Goal: Find specific page/section: Find specific page/section

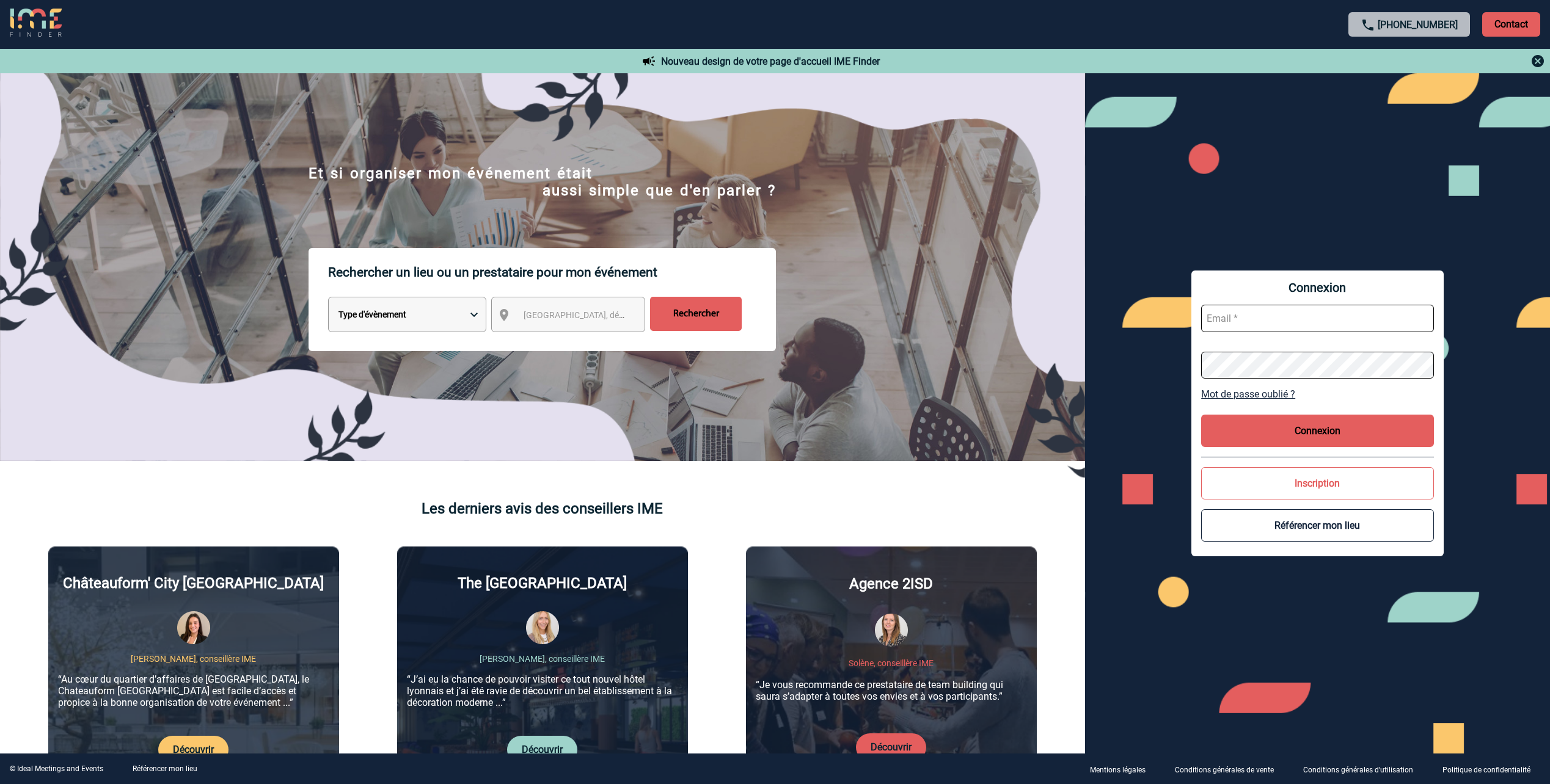
click at [473, 314] on select "Type d'évènement Séminaire avec nuitée Réunion Repas de groupe Team Building & …" at bounding box center [407, 314] width 158 height 35
select select "8"
click at [328, 299] on select "Type d'évènement Séminaire avec nuitée Réunion Repas de groupe Team Building & …" at bounding box center [407, 314] width 158 height 35
click at [563, 319] on span "Ville, département, région..." at bounding box center [608, 315] width 170 height 10
type input "lyon"
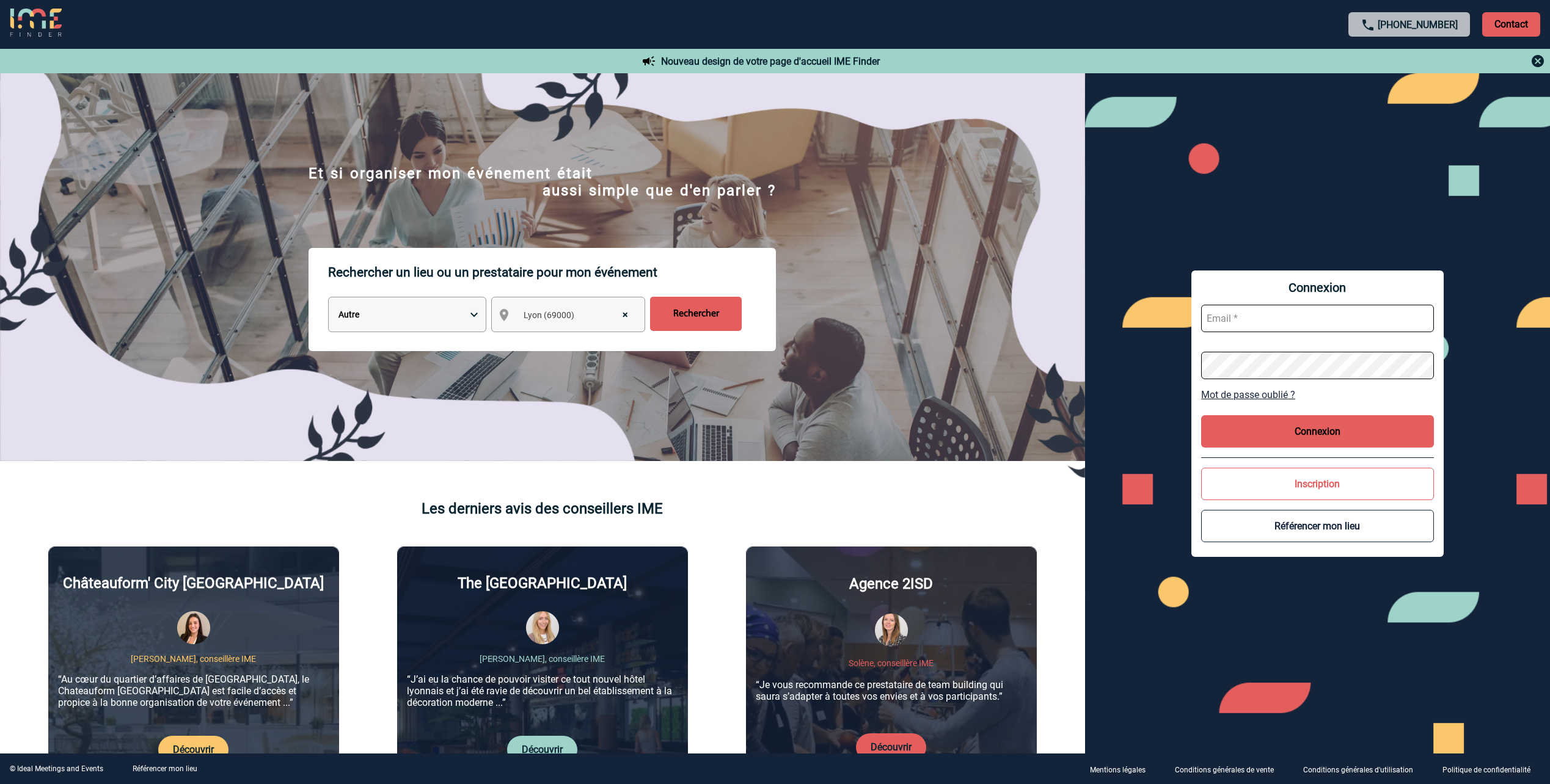
select select "36544"
click at [708, 312] on input "Rechercher" at bounding box center [696, 313] width 91 height 34
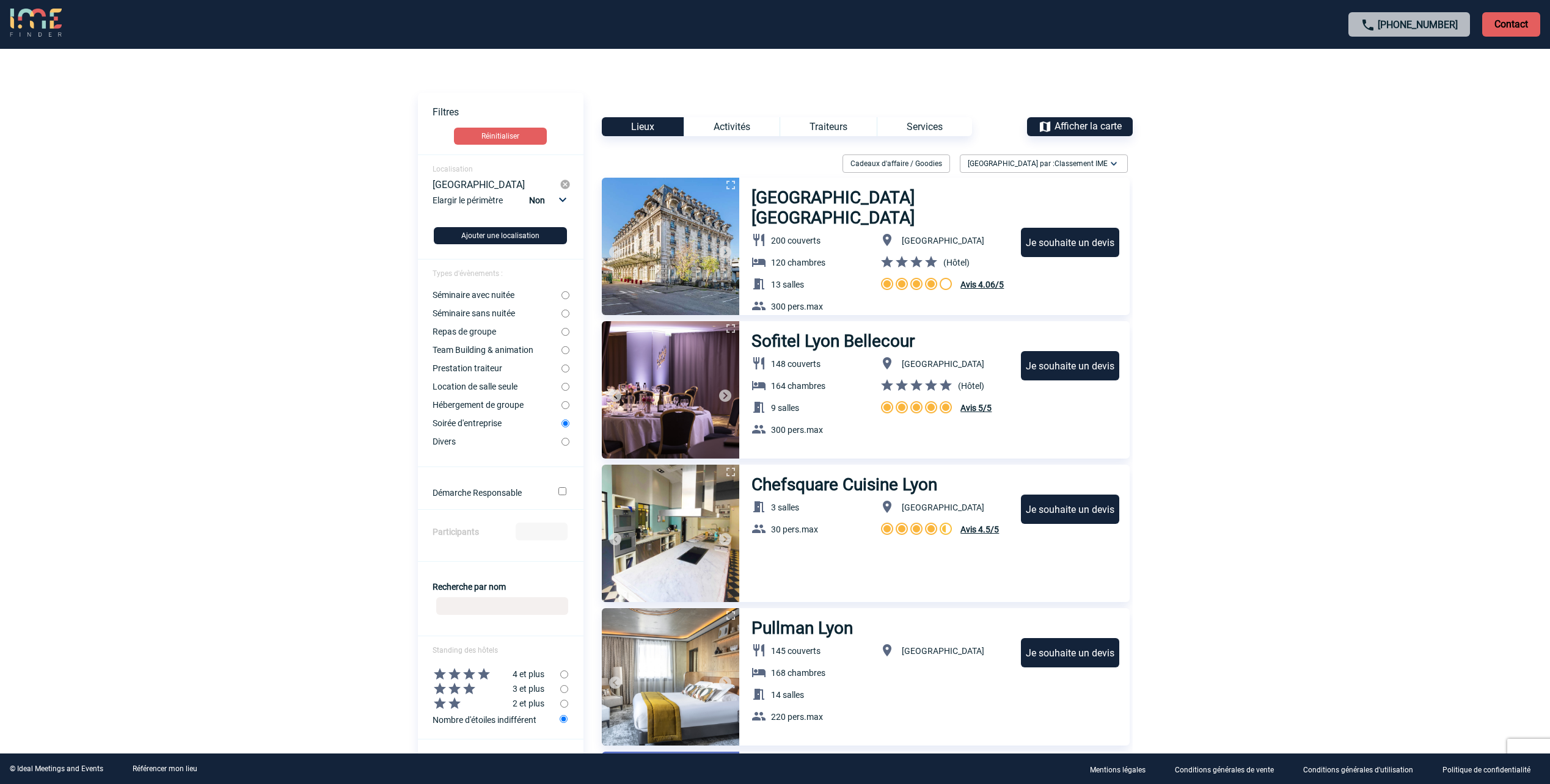
click at [932, 128] on div "Services" at bounding box center [924, 126] width 96 height 19
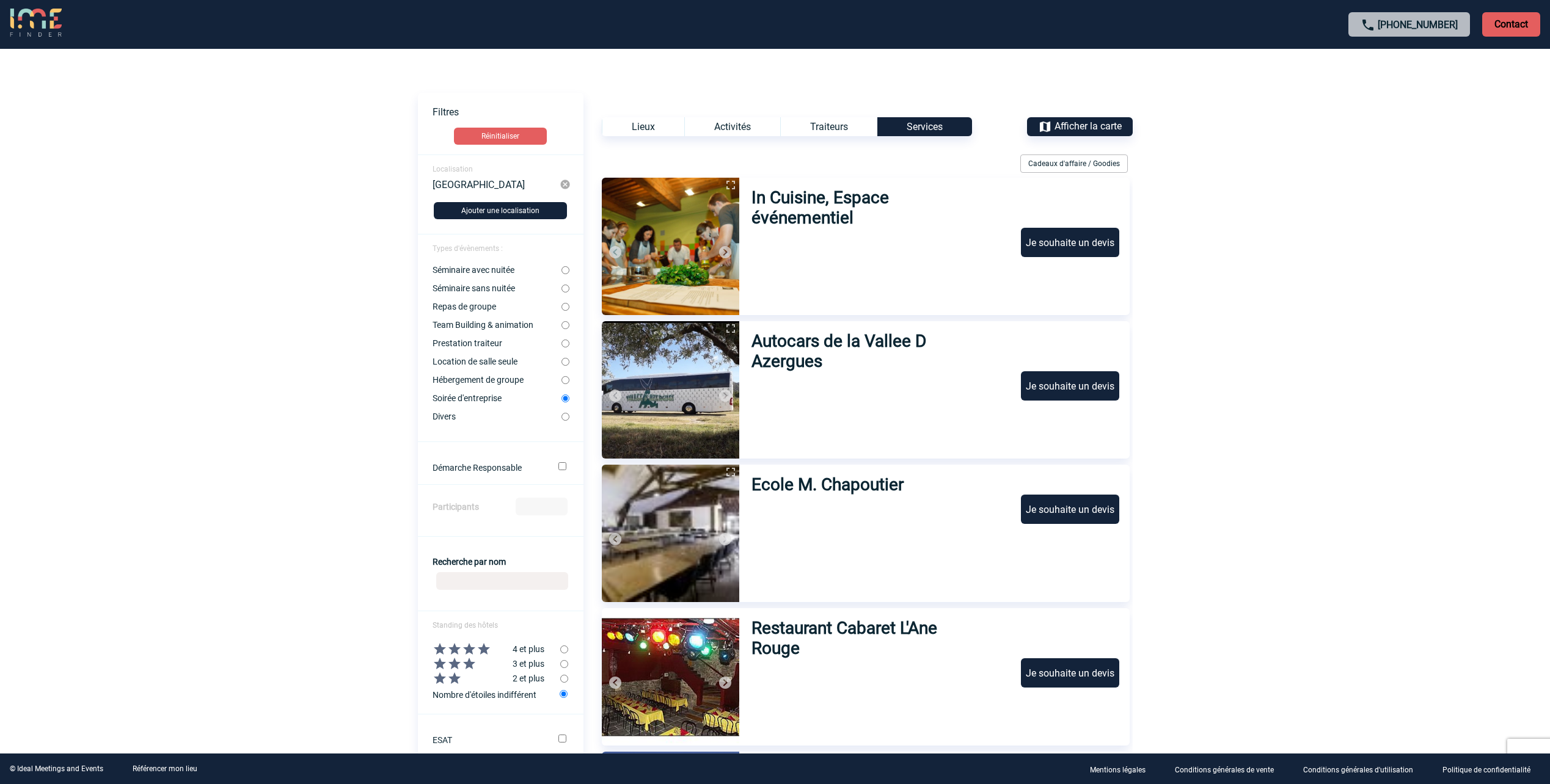
click at [822, 127] on div "Traiteurs" at bounding box center [829, 126] width 97 height 19
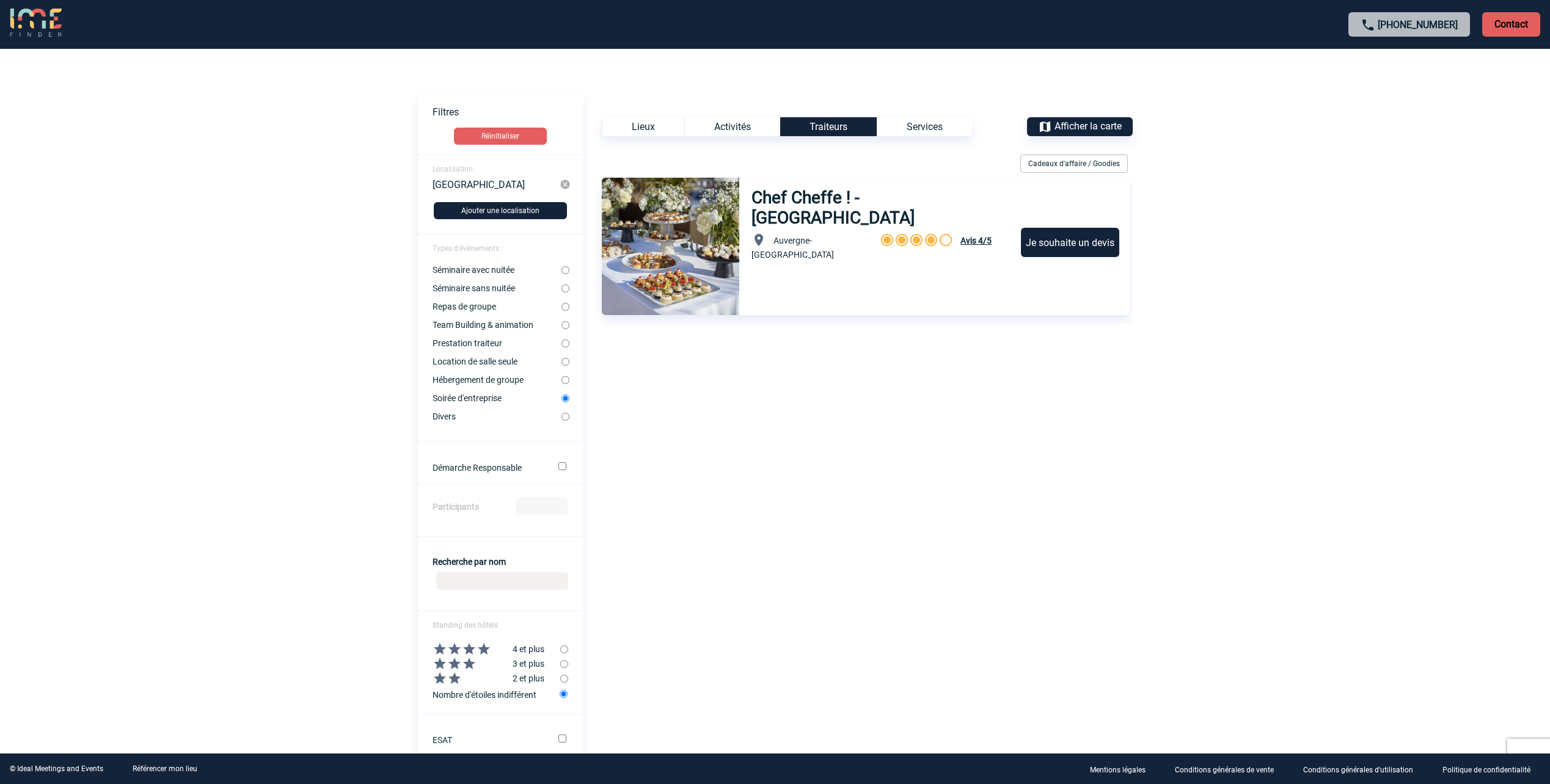
click at [742, 128] on div "Activités" at bounding box center [732, 126] width 96 height 19
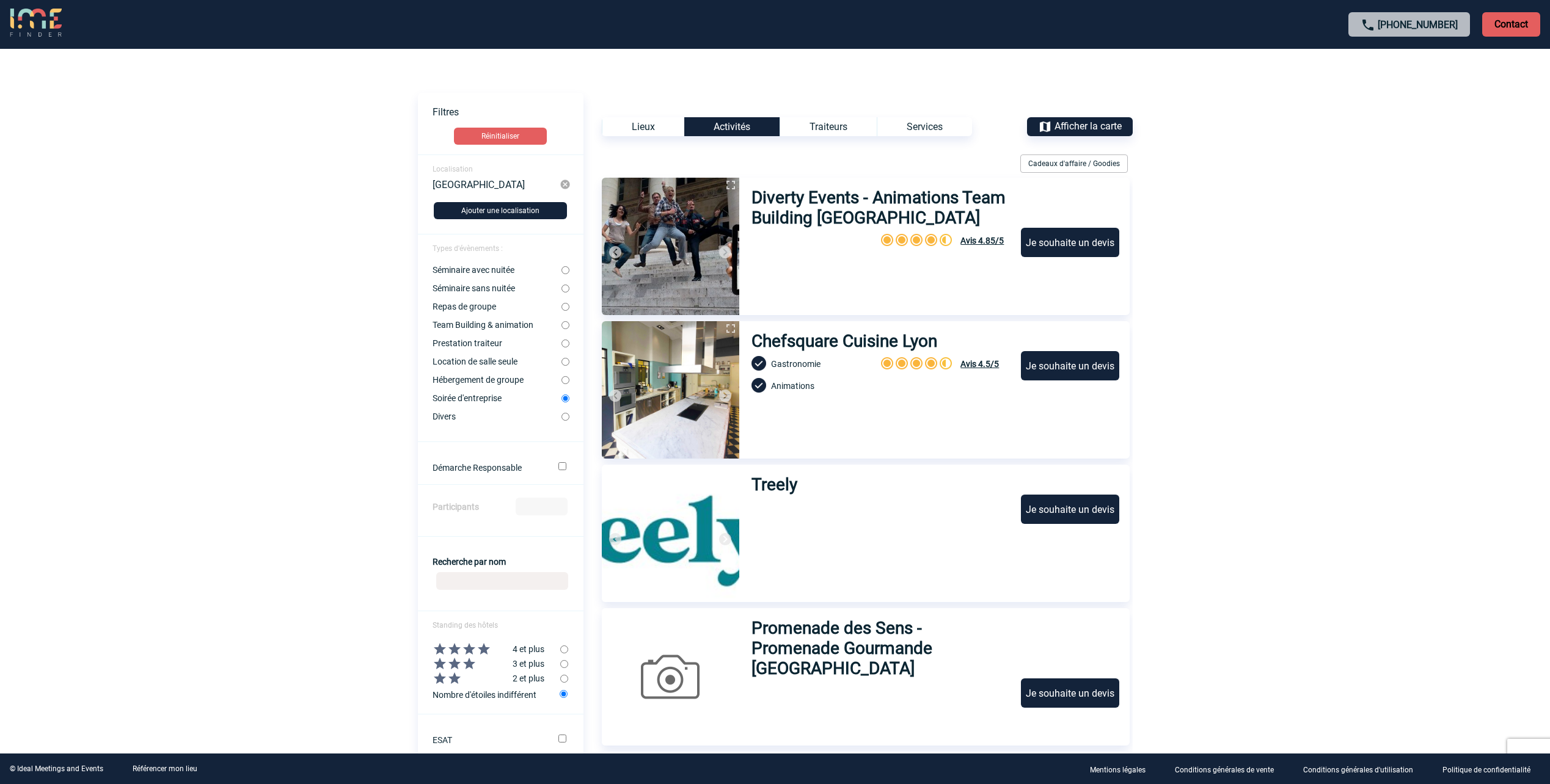
click at [645, 123] on div "Lieux" at bounding box center [642, 126] width 82 height 19
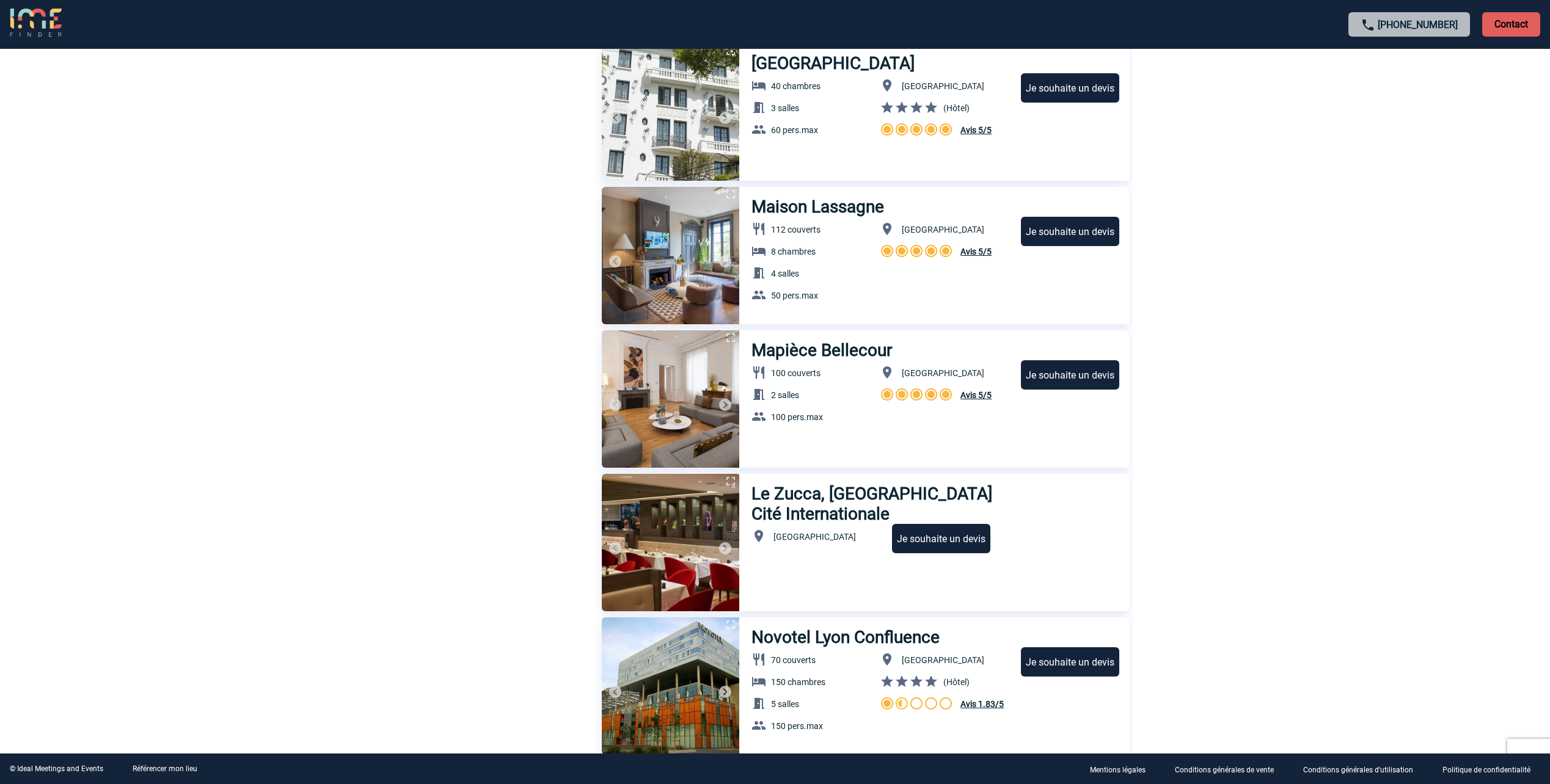
scroll to position [1465, 0]
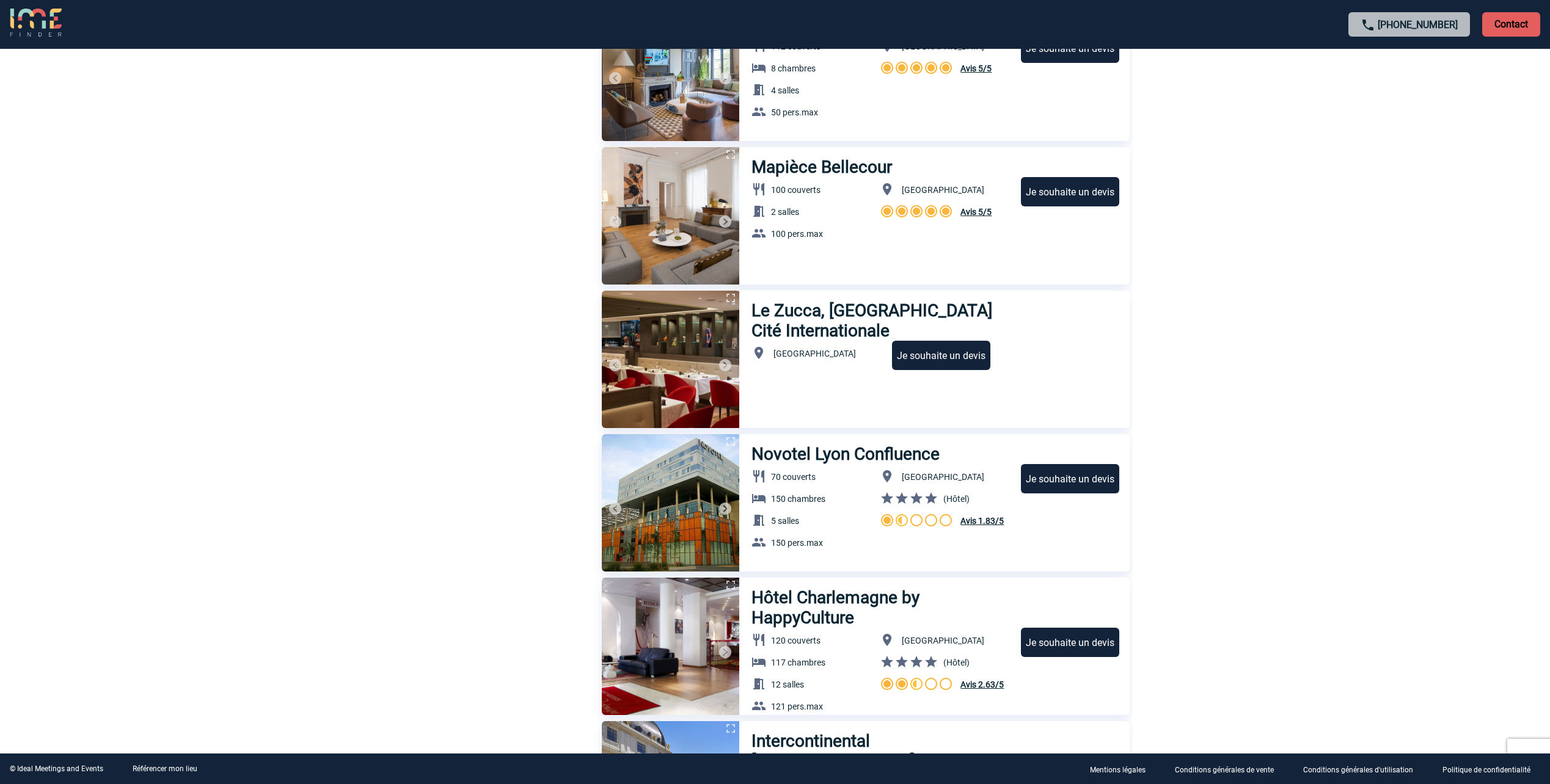
click at [721, 366] on img at bounding box center [725, 365] width 15 height 15
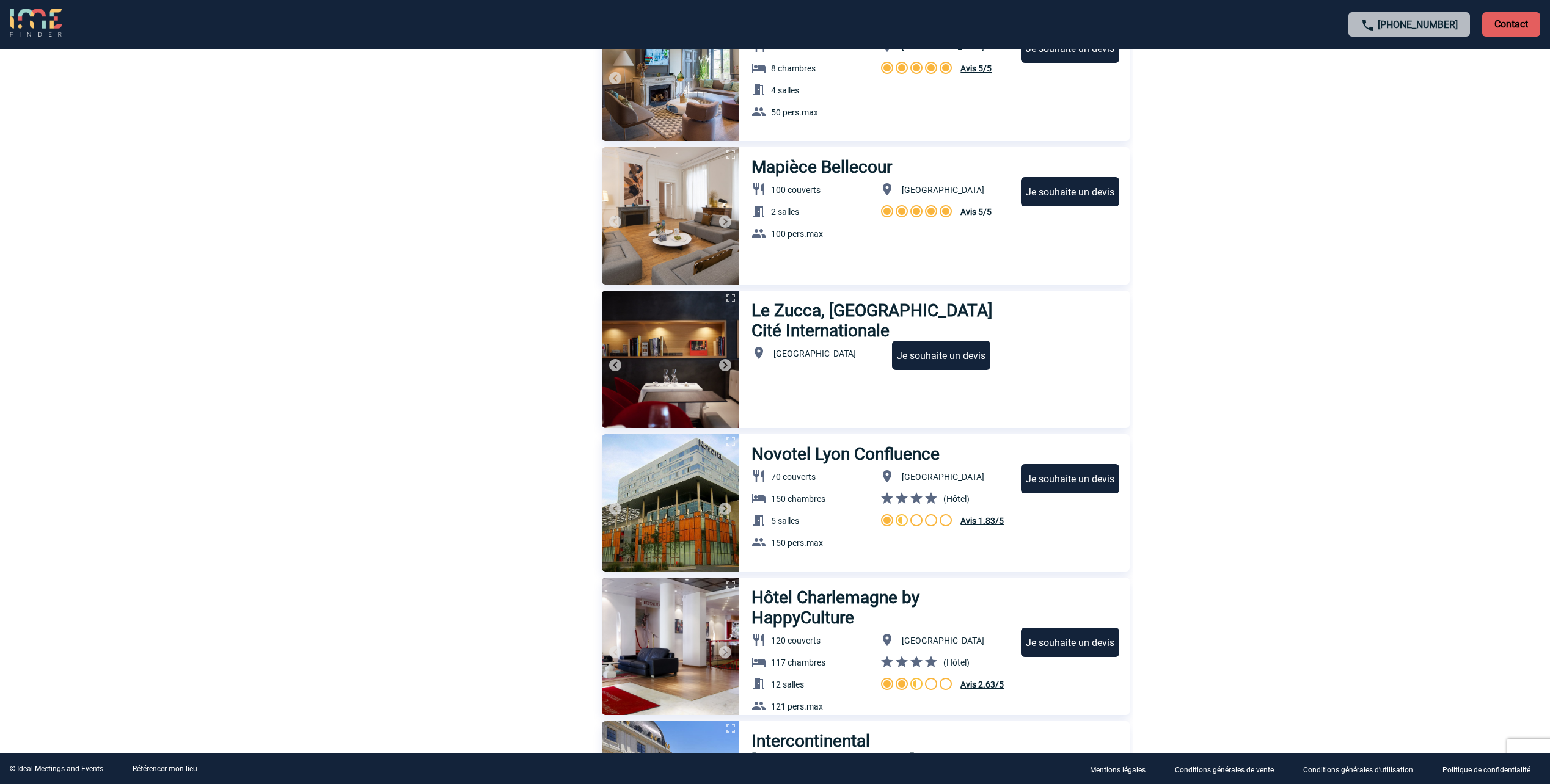
click at [721, 366] on img at bounding box center [725, 365] width 15 height 15
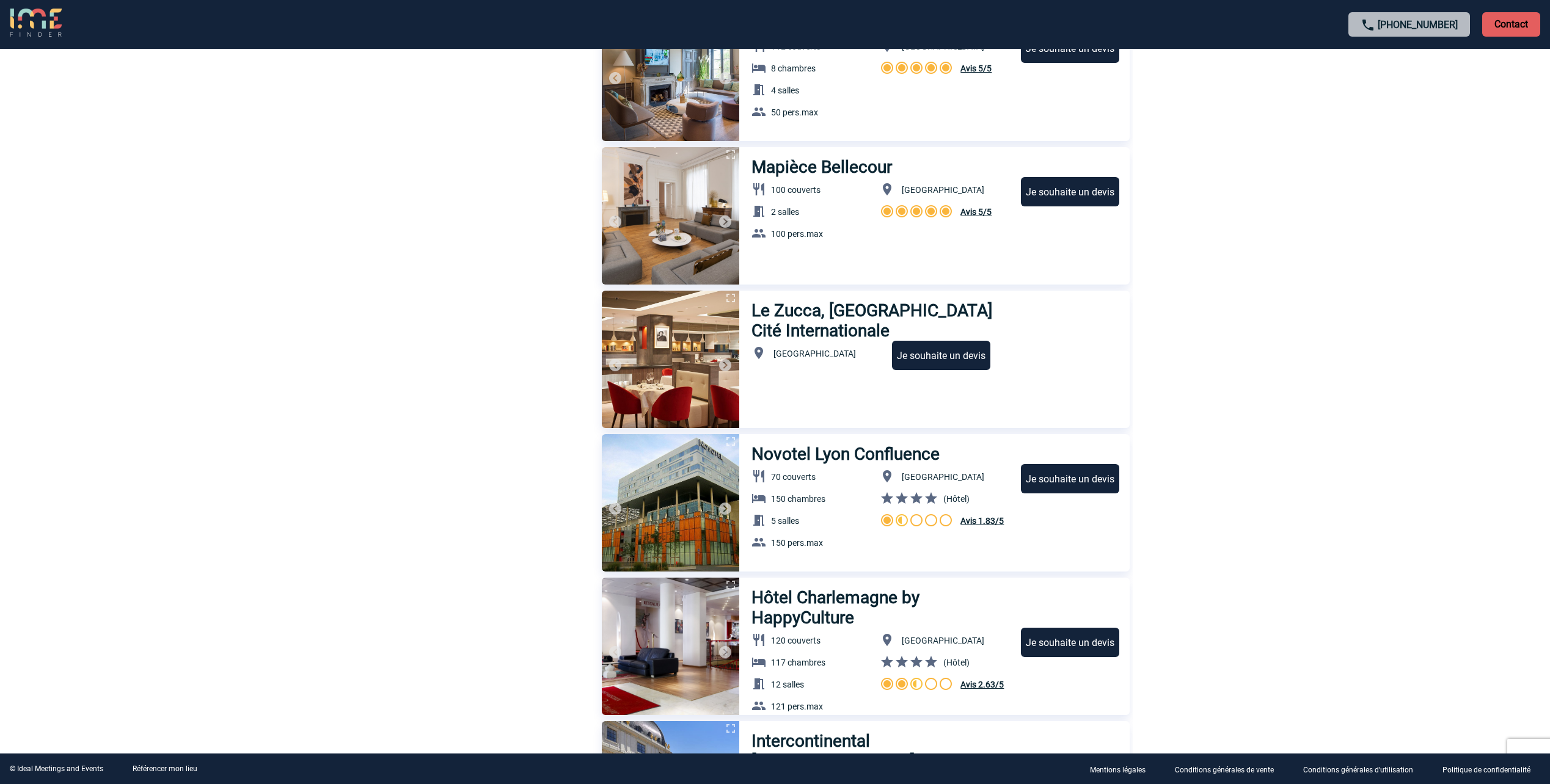
click at [721, 366] on img at bounding box center [725, 365] width 15 height 15
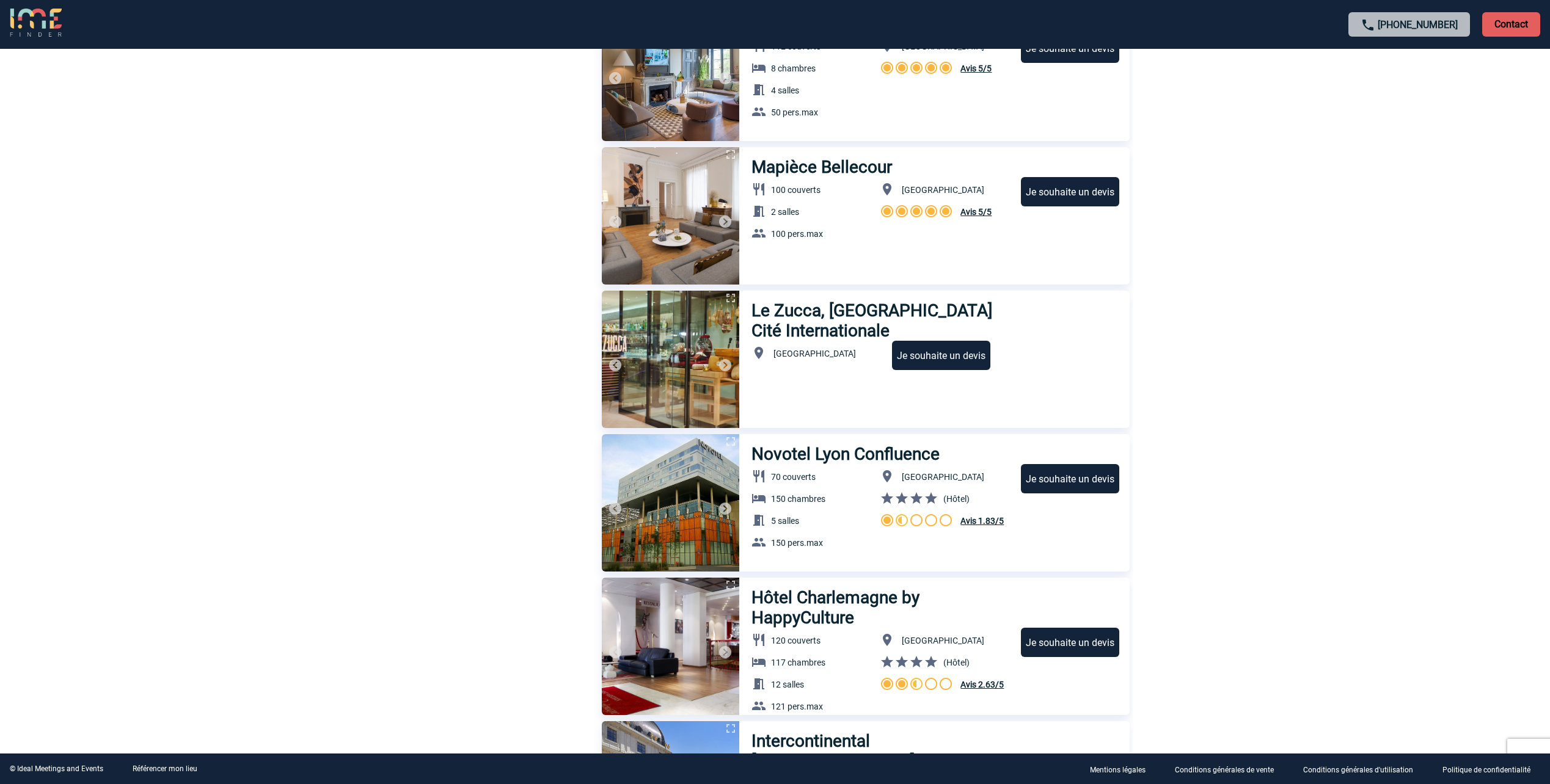
click at [721, 366] on img at bounding box center [725, 365] width 15 height 15
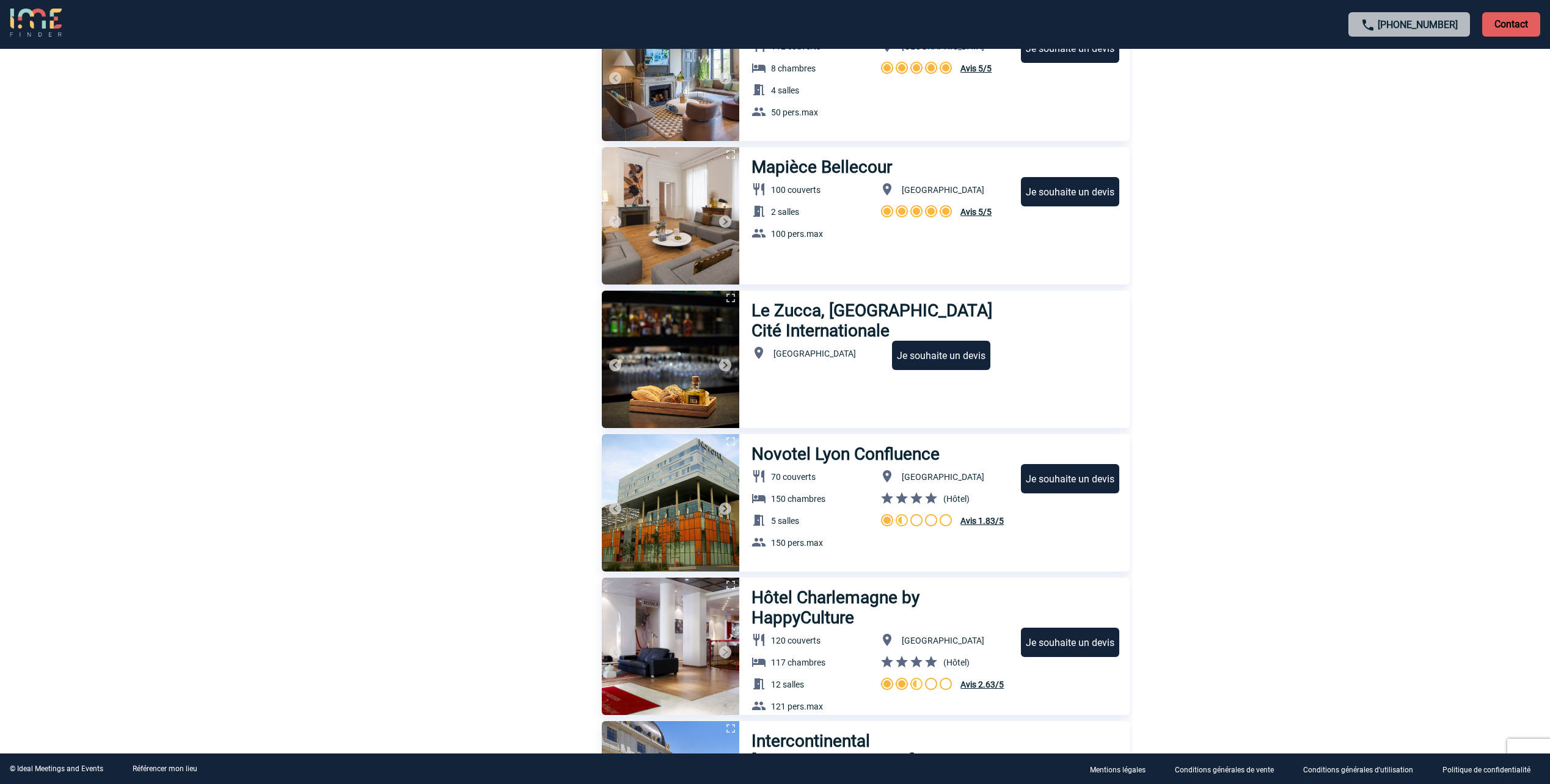
click at [721, 366] on img at bounding box center [725, 365] width 15 height 15
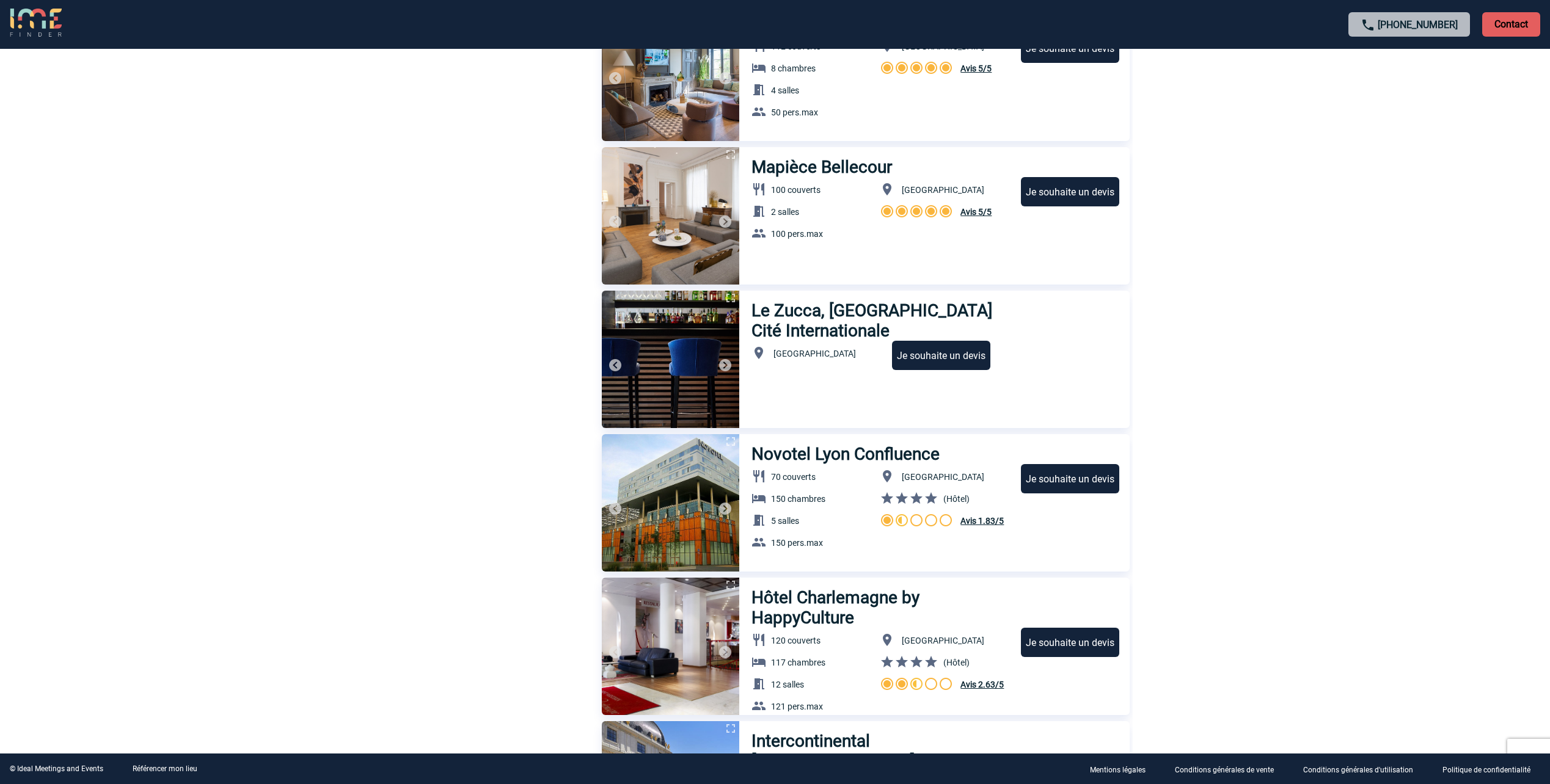
click at [721, 366] on img at bounding box center [725, 365] width 15 height 15
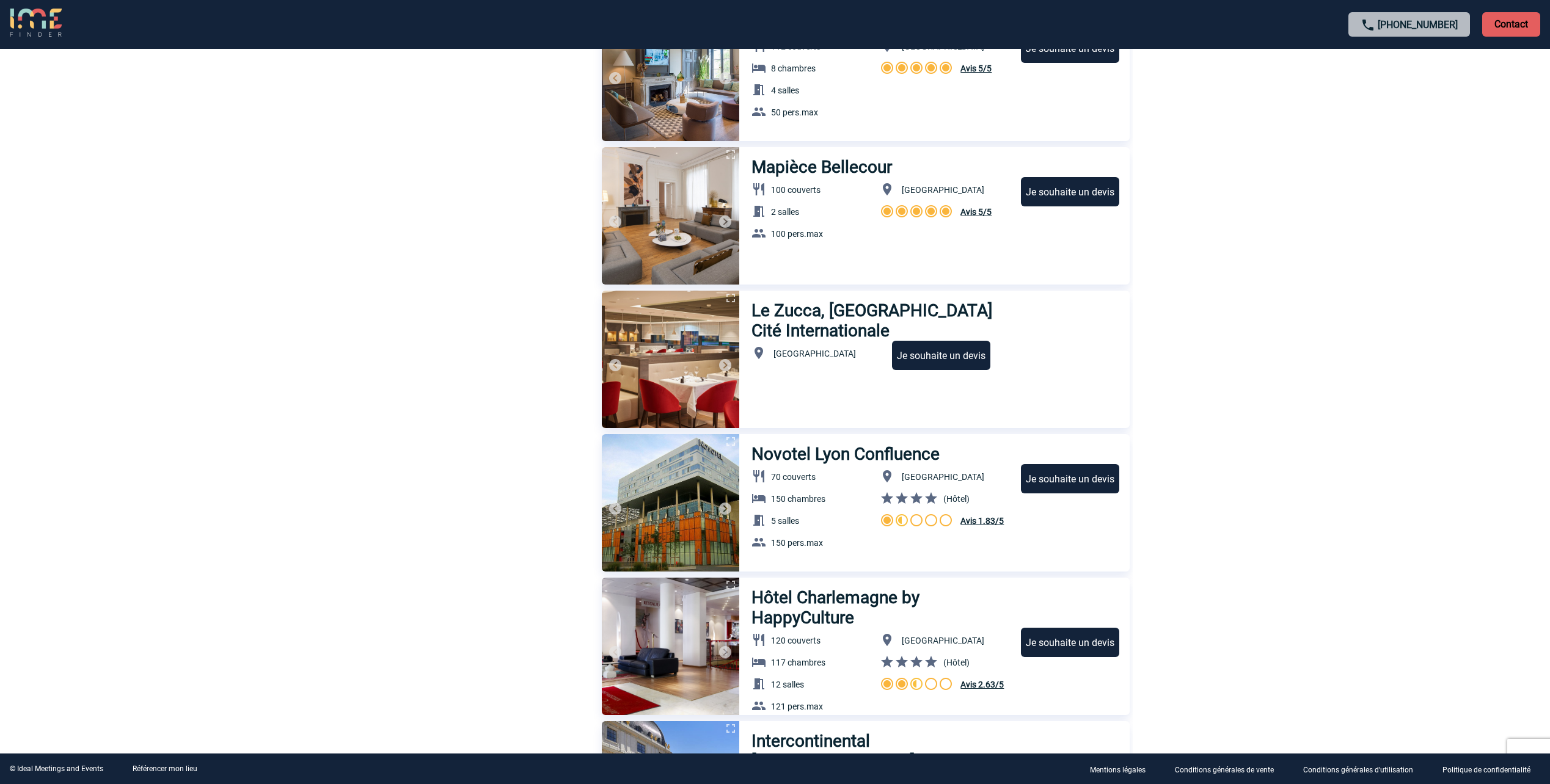
click at [721, 366] on img at bounding box center [725, 365] width 15 height 15
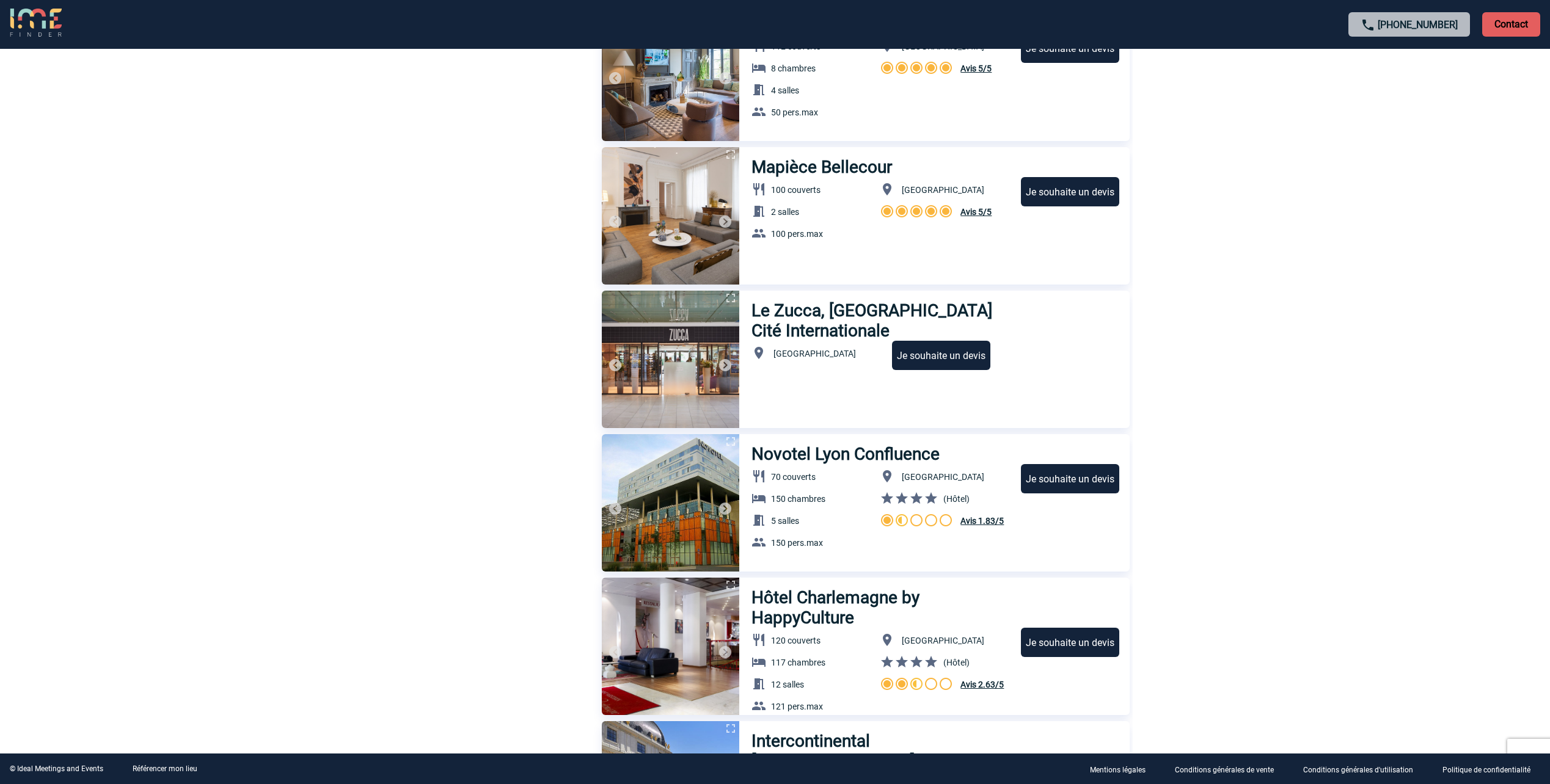
click at [720, 366] on img at bounding box center [725, 365] width 15 height 15
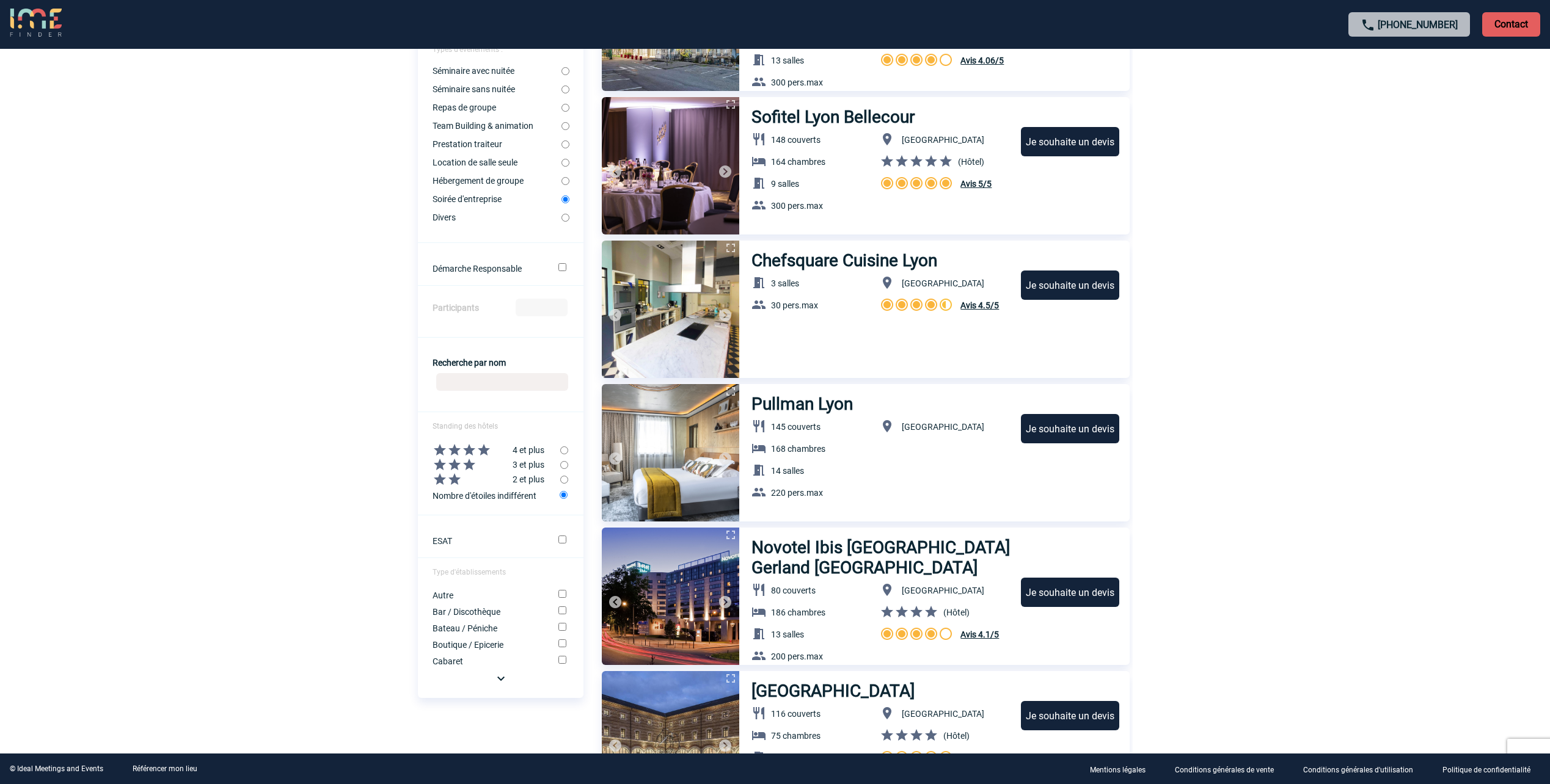
scroll to position [305, 0]
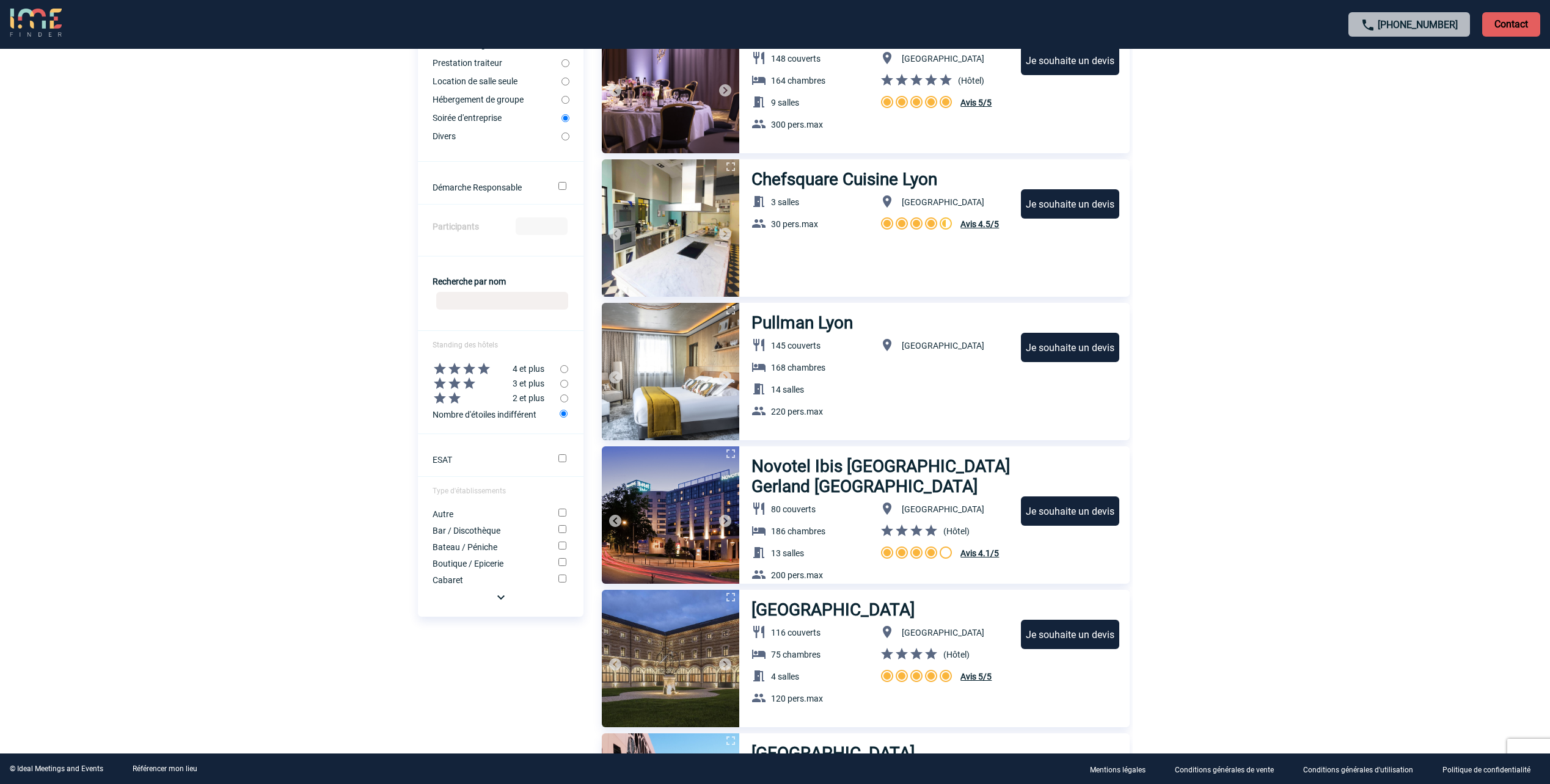
click at [501, 600] on img at bounding box center [500, 597] width 15 height 15
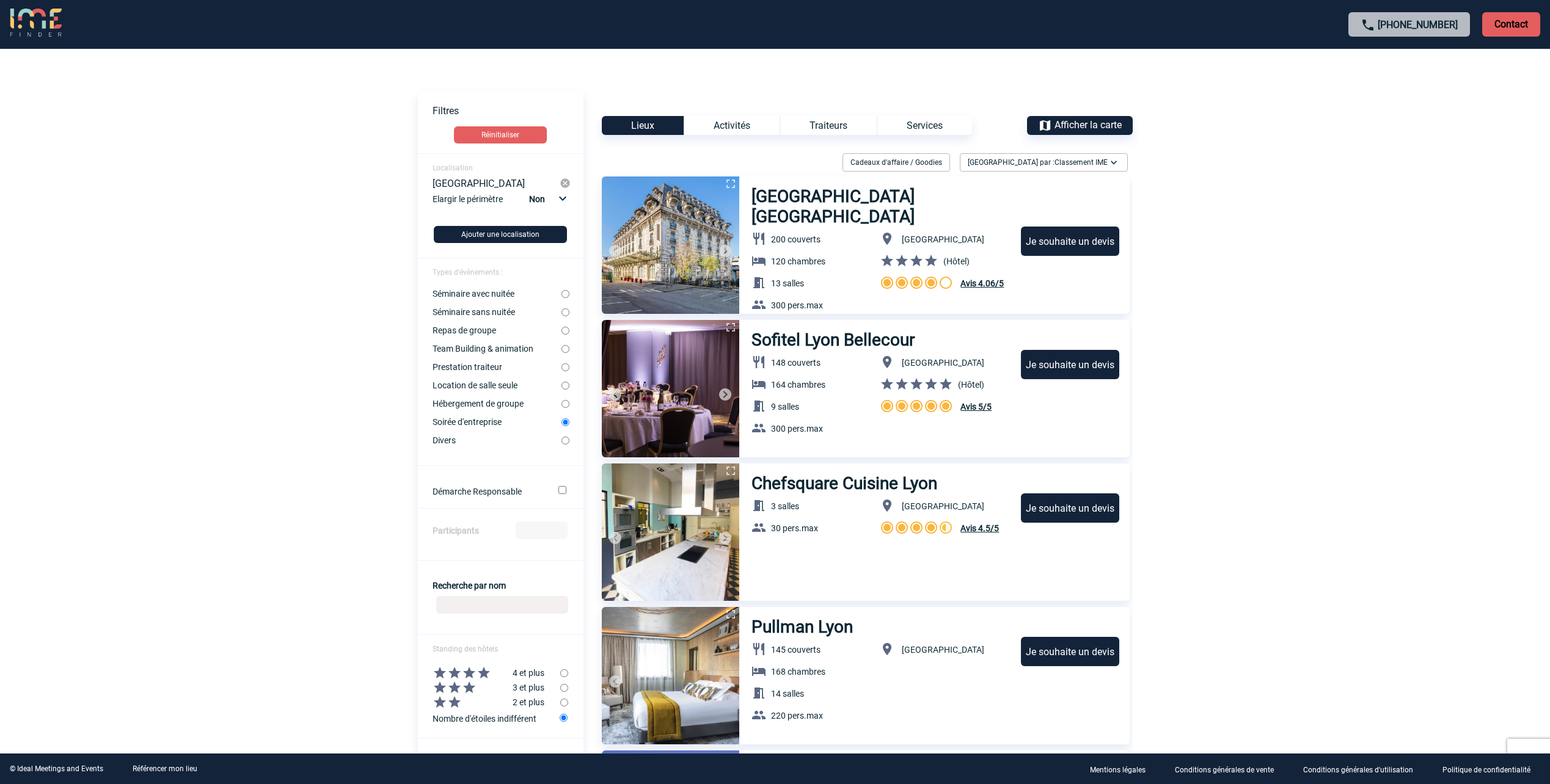
scroll to position [0, 0]
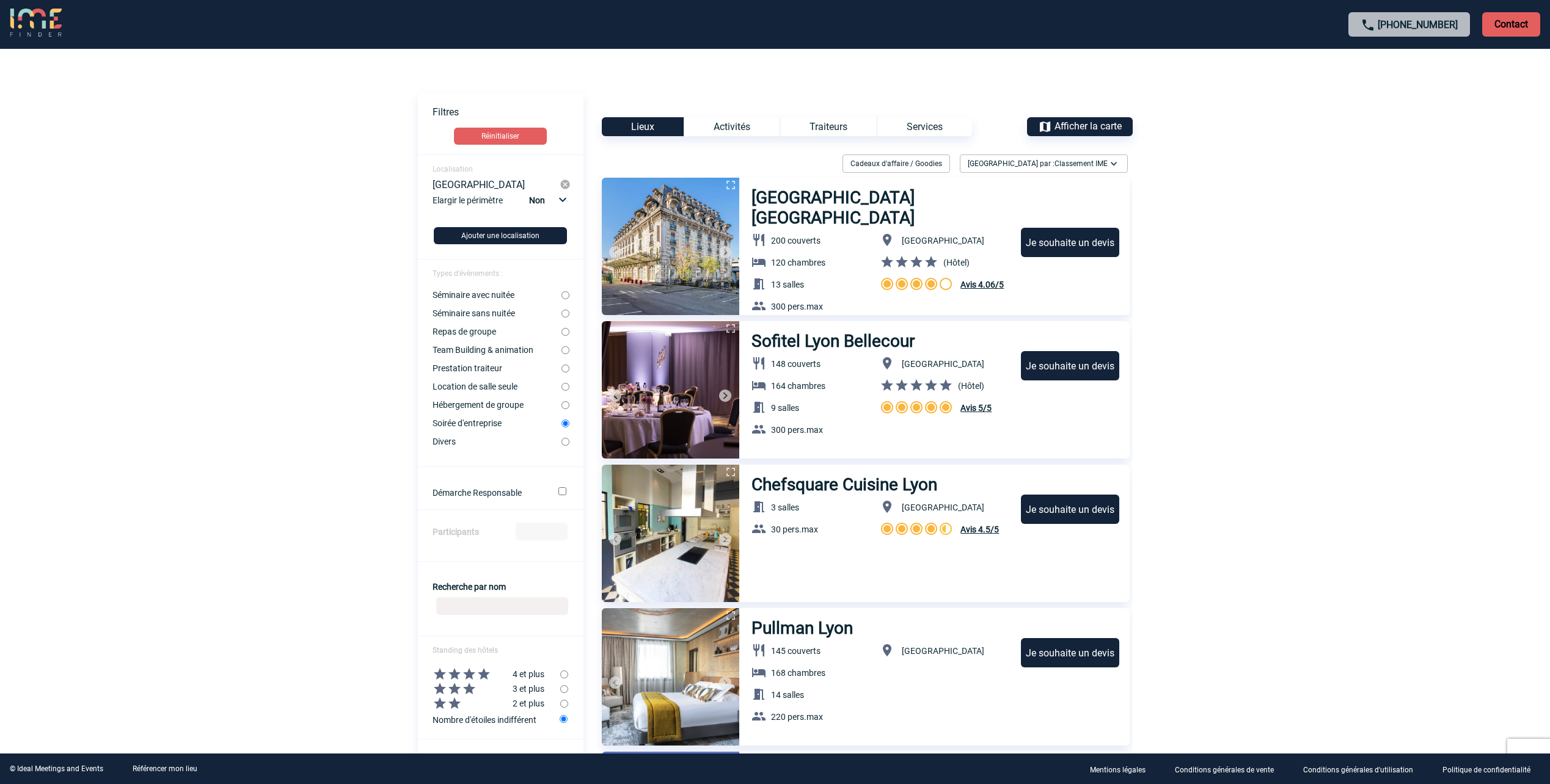
click at [563, 293] on input "Séminaire avec nuitée" at bounding box center [565, 295] width 8 height 8
radio input "true"
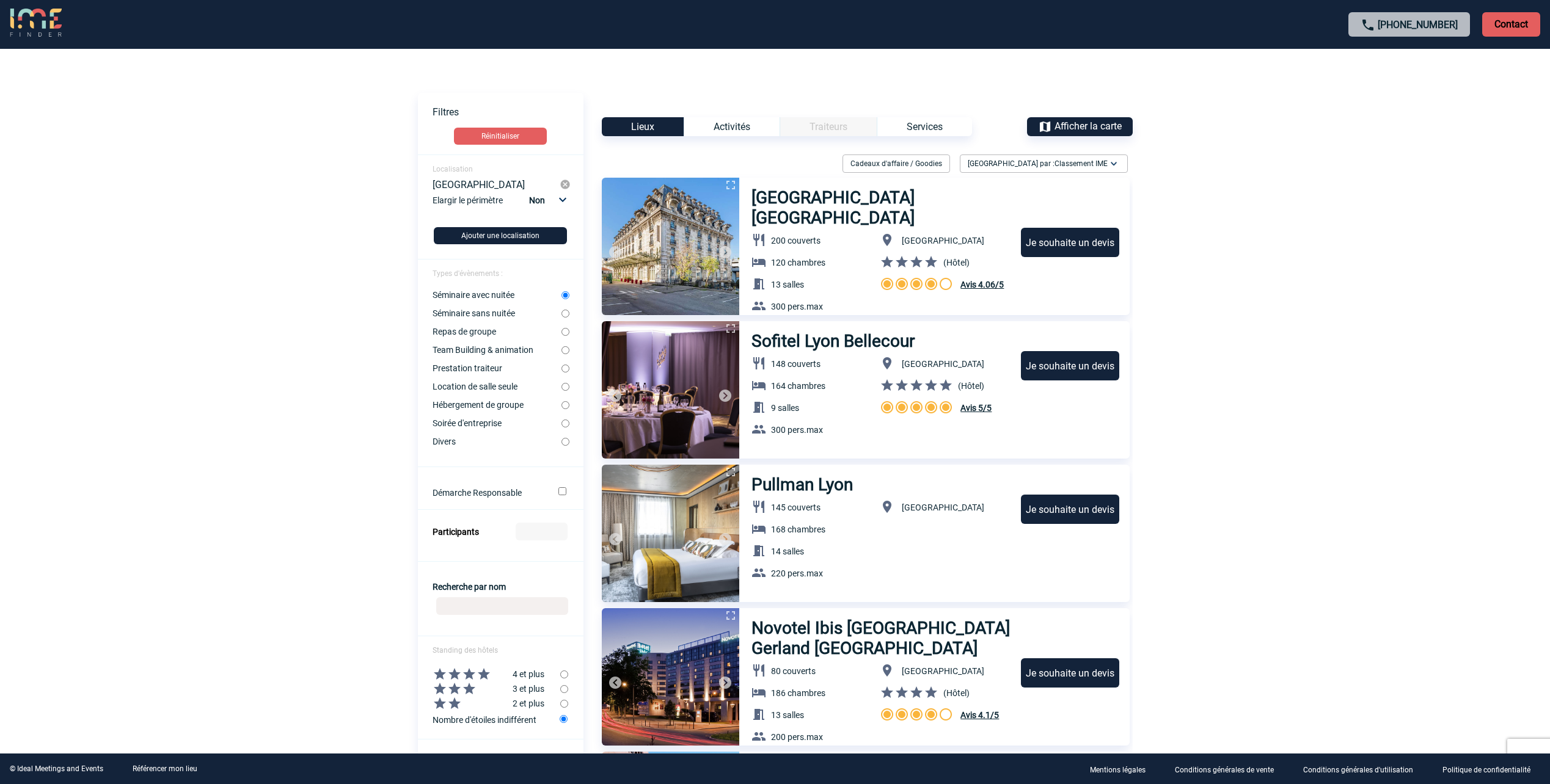
click at [563, 314] on input "Séminaire sans nuitée" at bounding box center [565, 313] width 8 height 8
radio input "true"
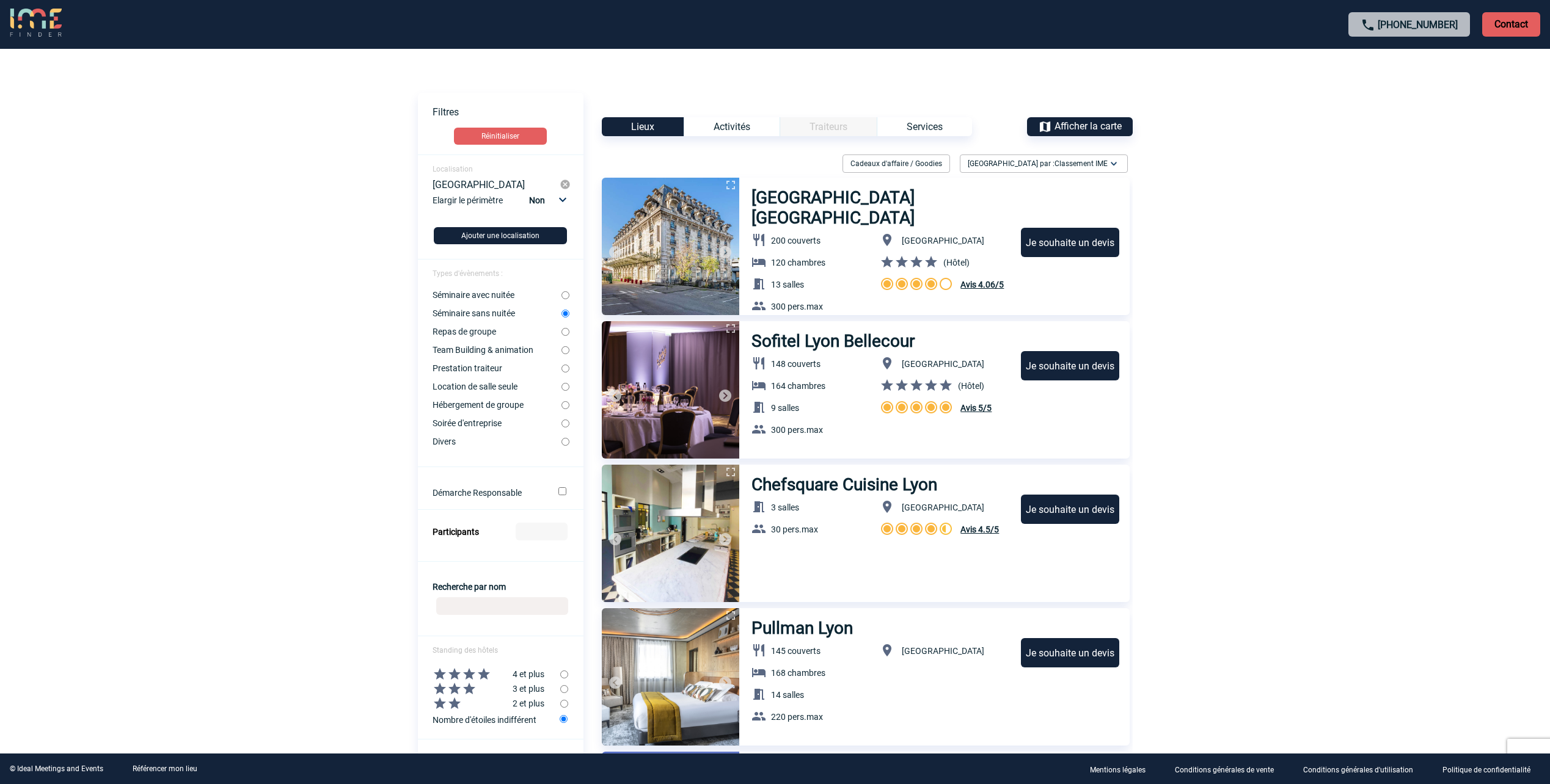
click at [563, 424] on input "Soirée d'entreprise" at bounding box center [565, 423] width 8 height 8
radio input "true"
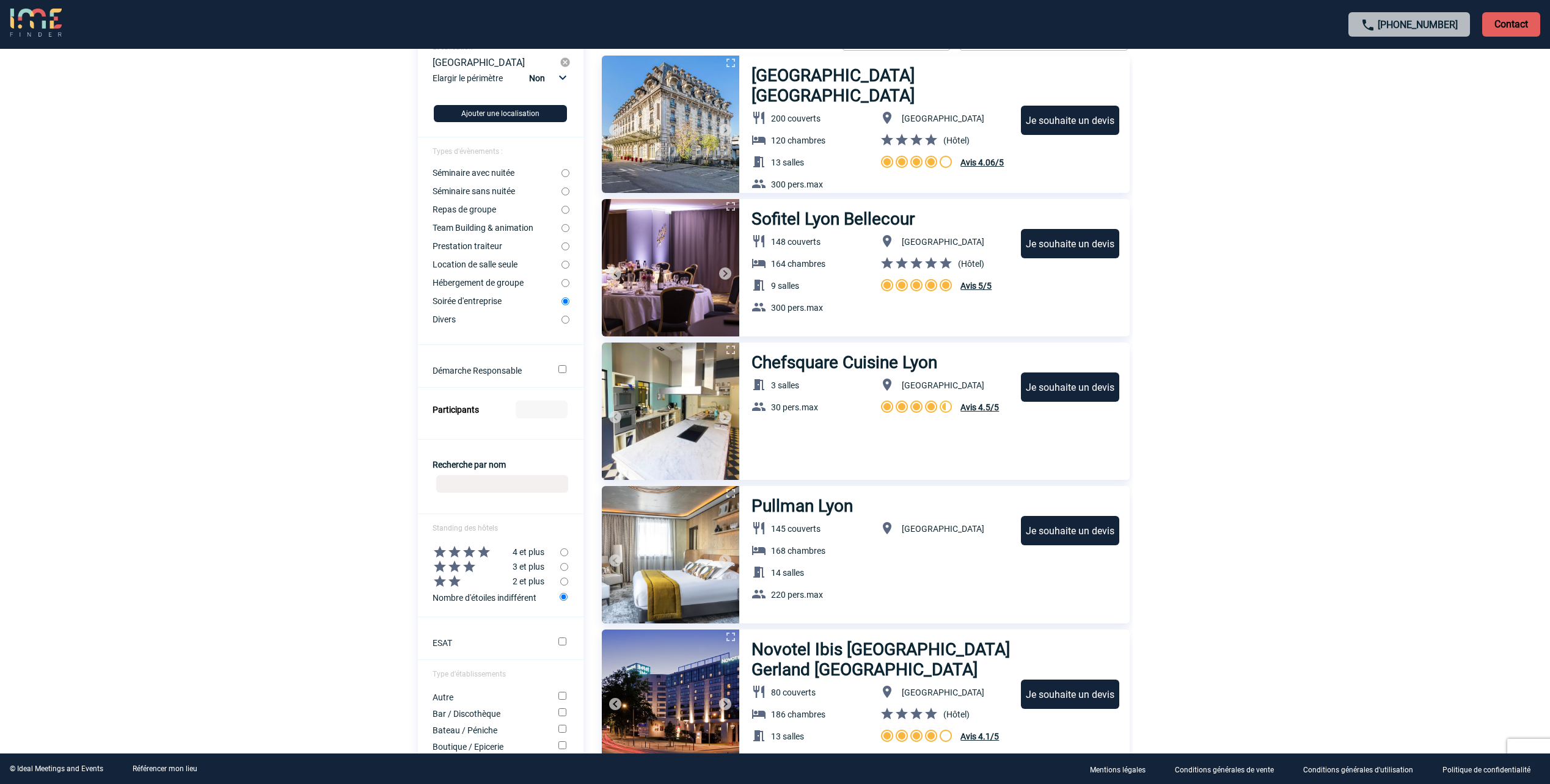
click at [721, 276] on img at bounding box center [725, 273] width 15 height 15
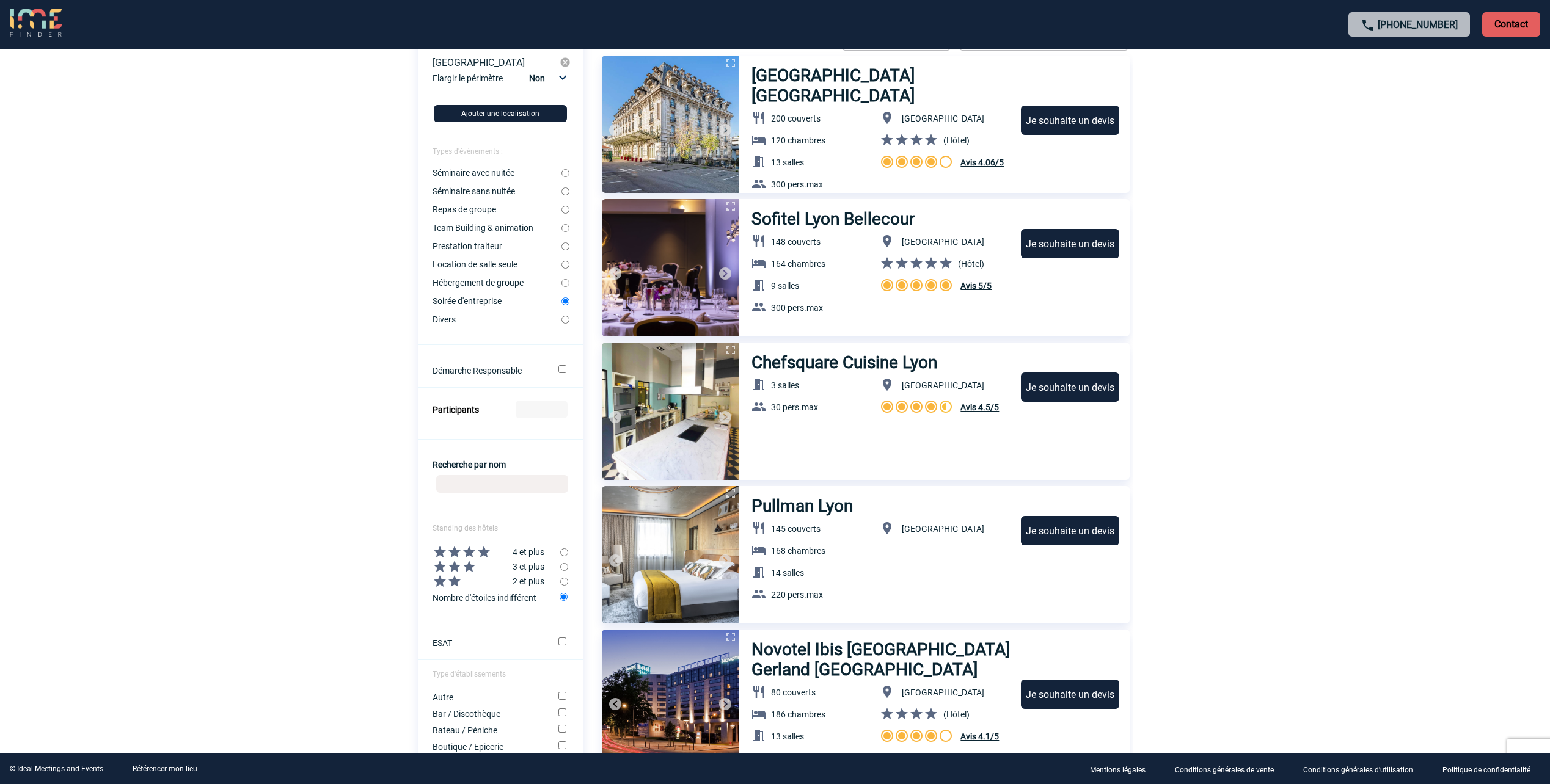
click at [721, 276] on img at bounding box center [725, 273] width 15 height 15
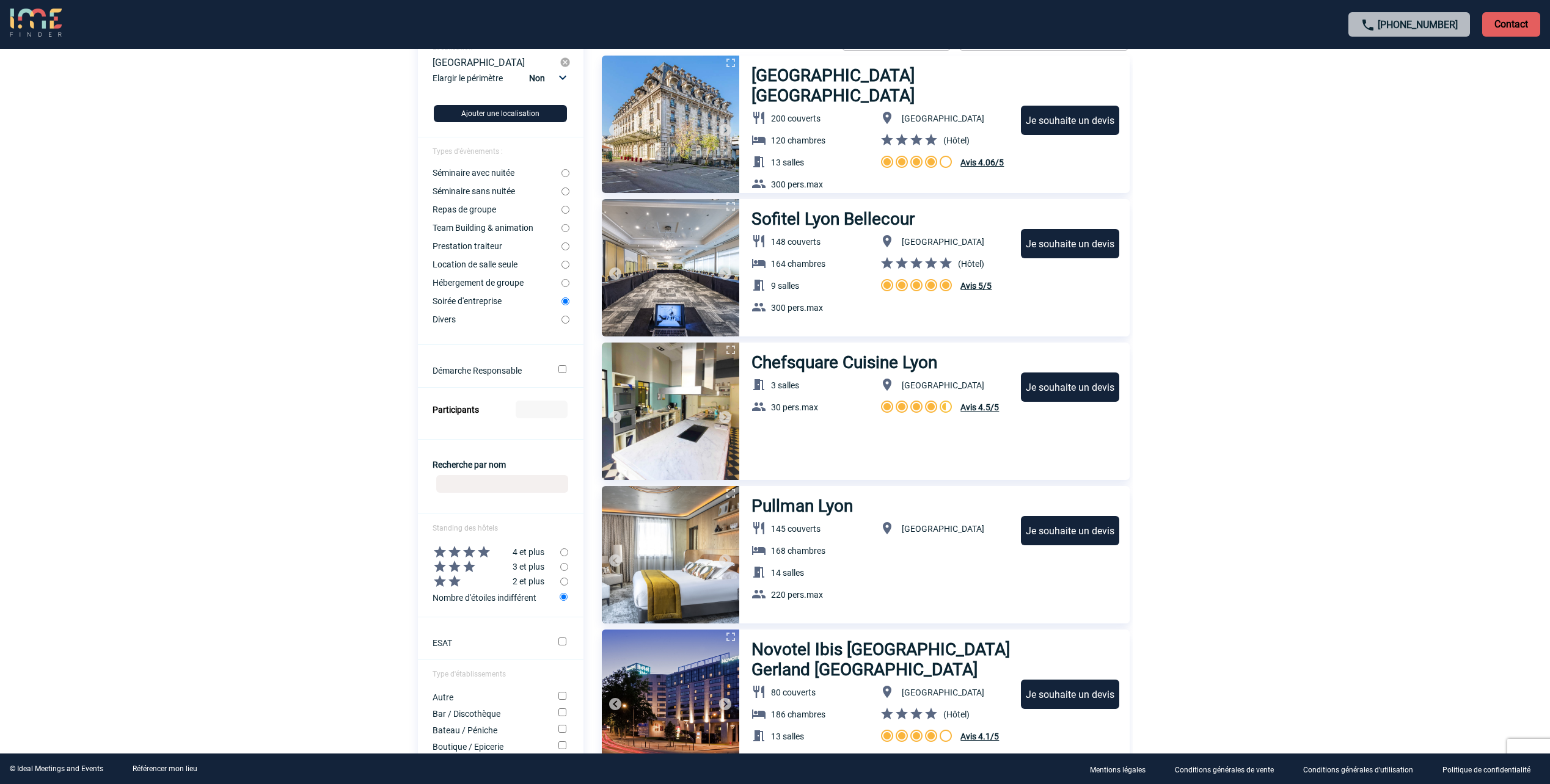
click at [728, 416] on img at bounding box center [725, 417] width 15 height 15
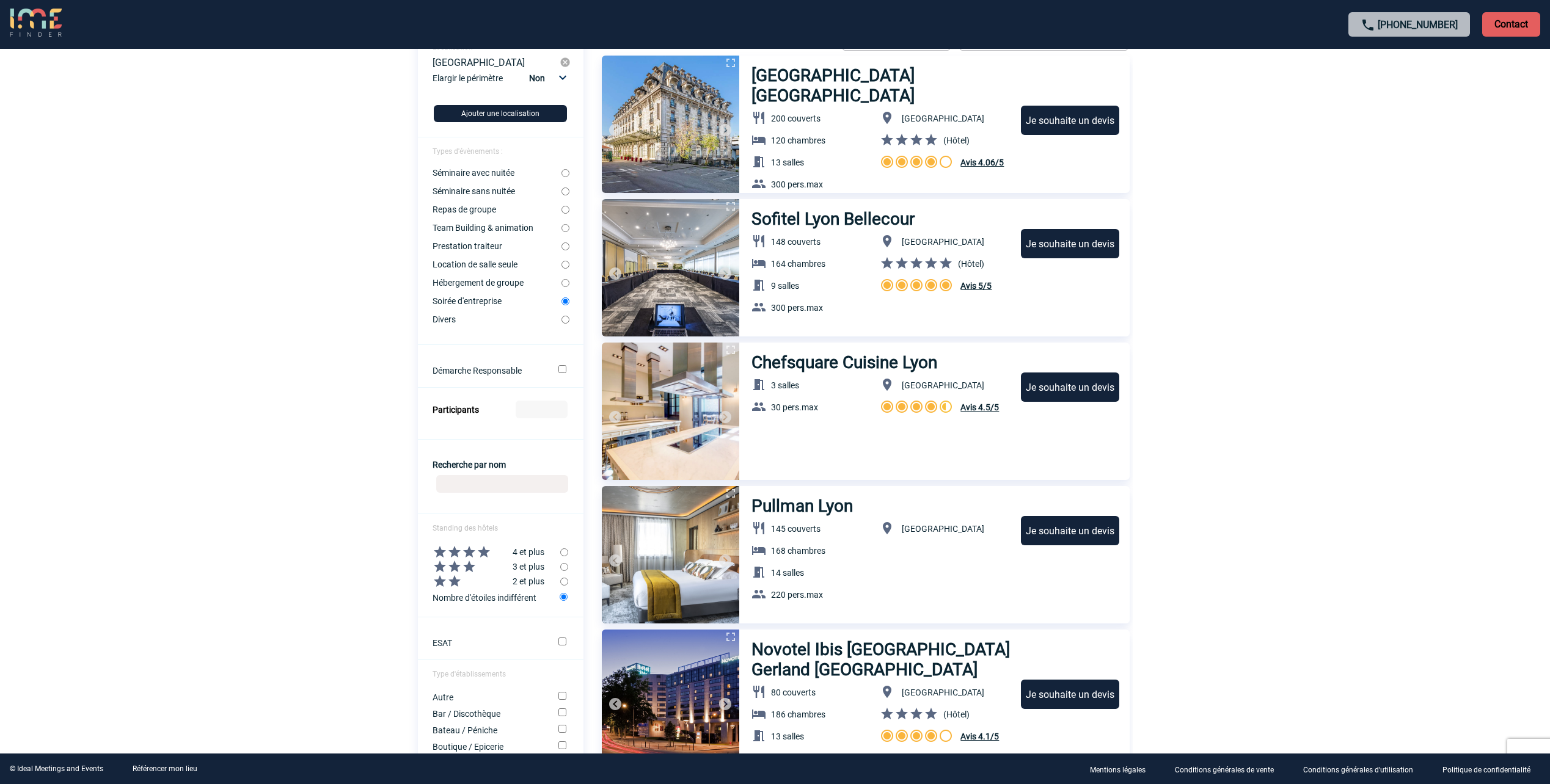
click at [728, 420] on img at bounding box center [725, 417] width 15 height 15
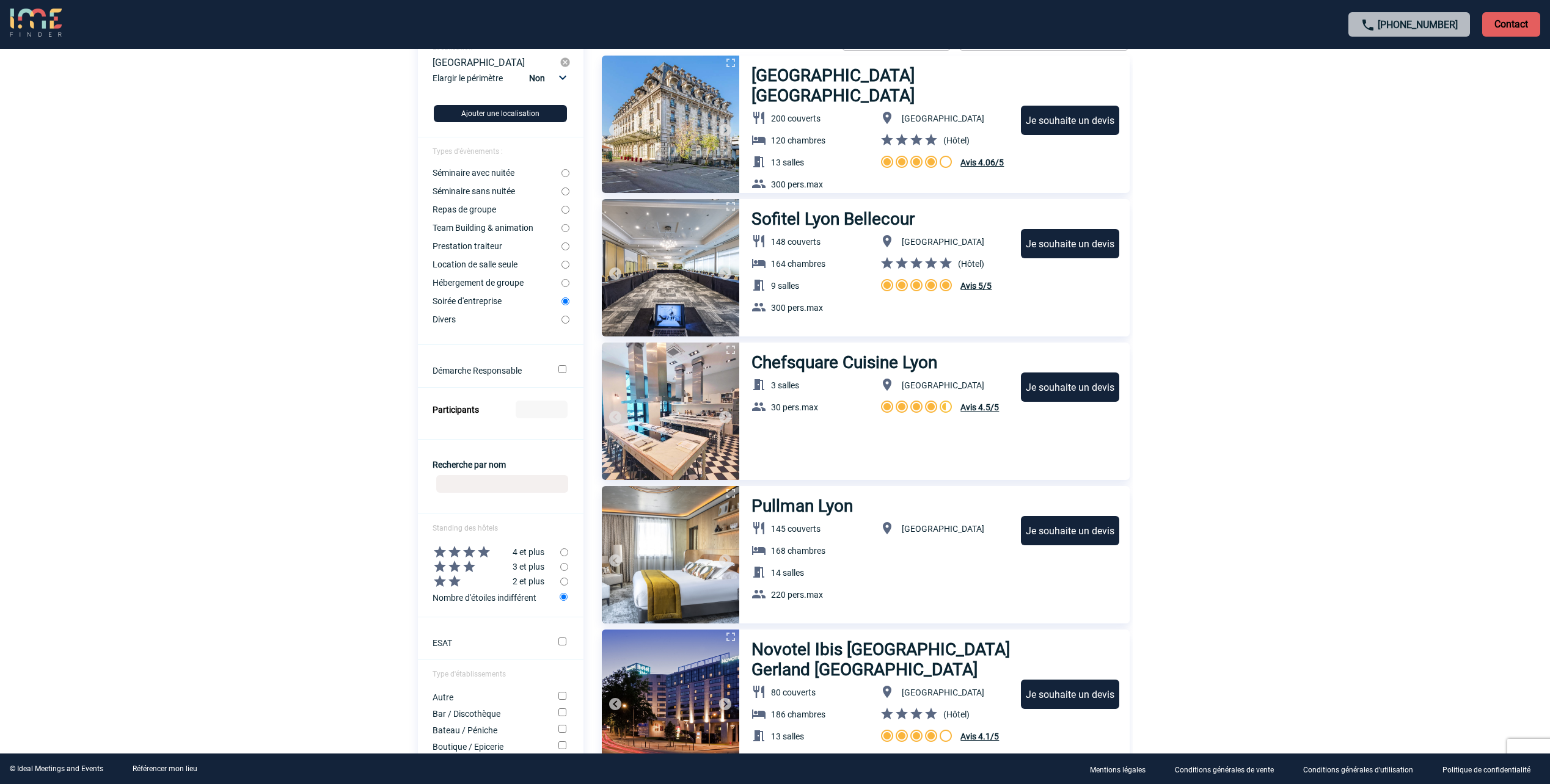
click at [728, 420] on img at bounding box center [725, 417] width 15 height 15
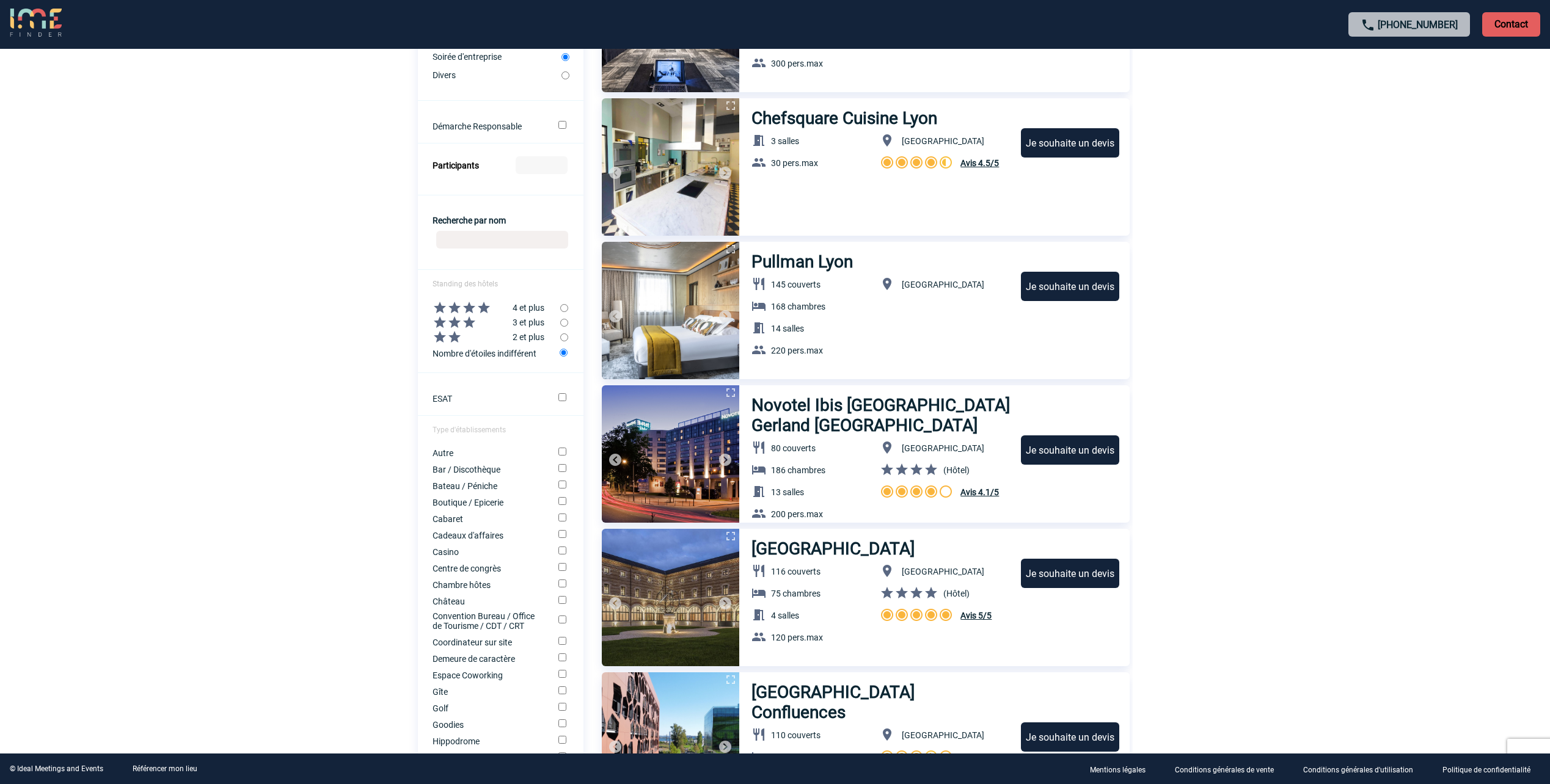
scroll to position [488, 0]
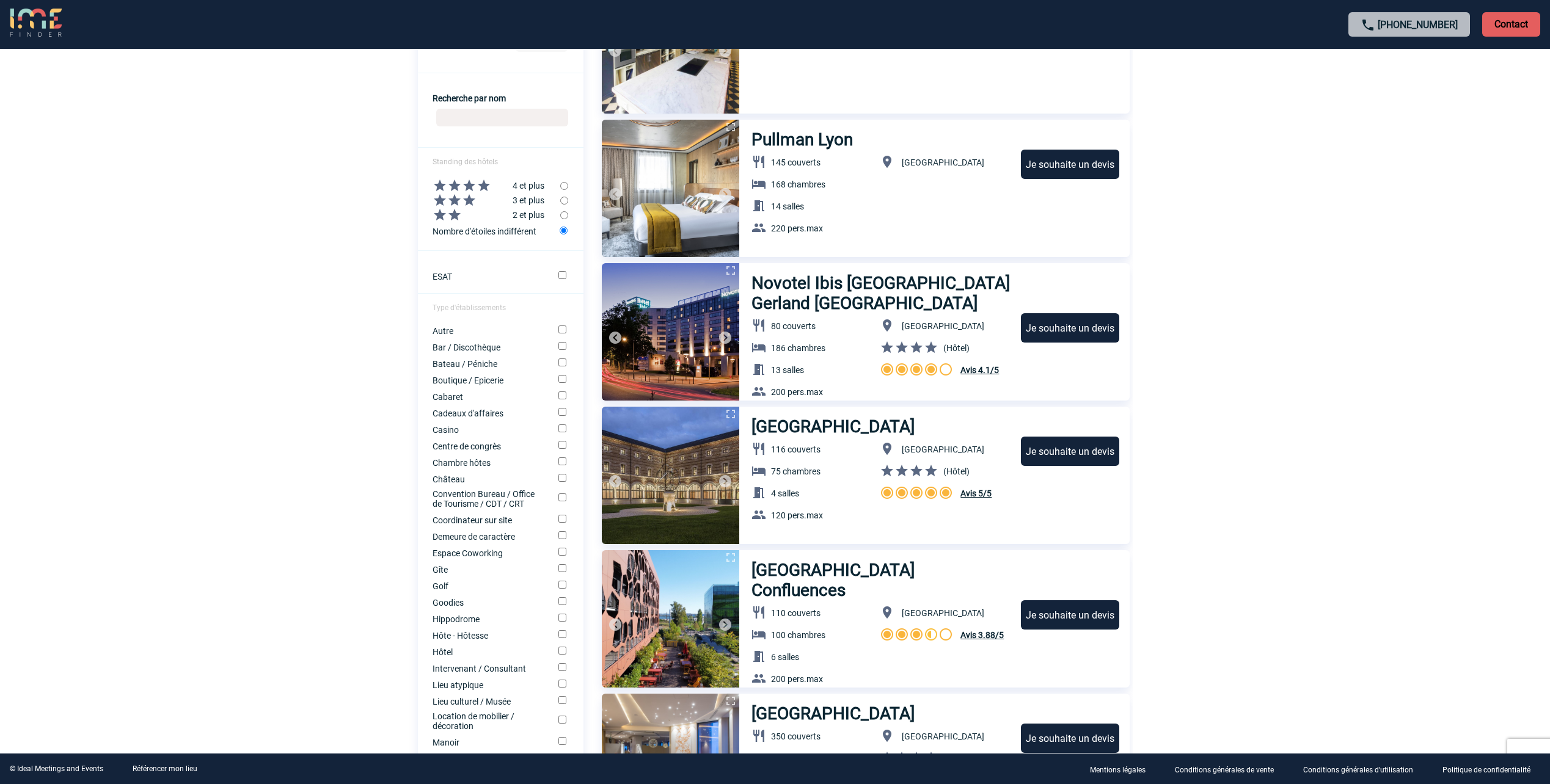
click at [723, 335] on img at bounding box center [725, 337] width 15 height 15
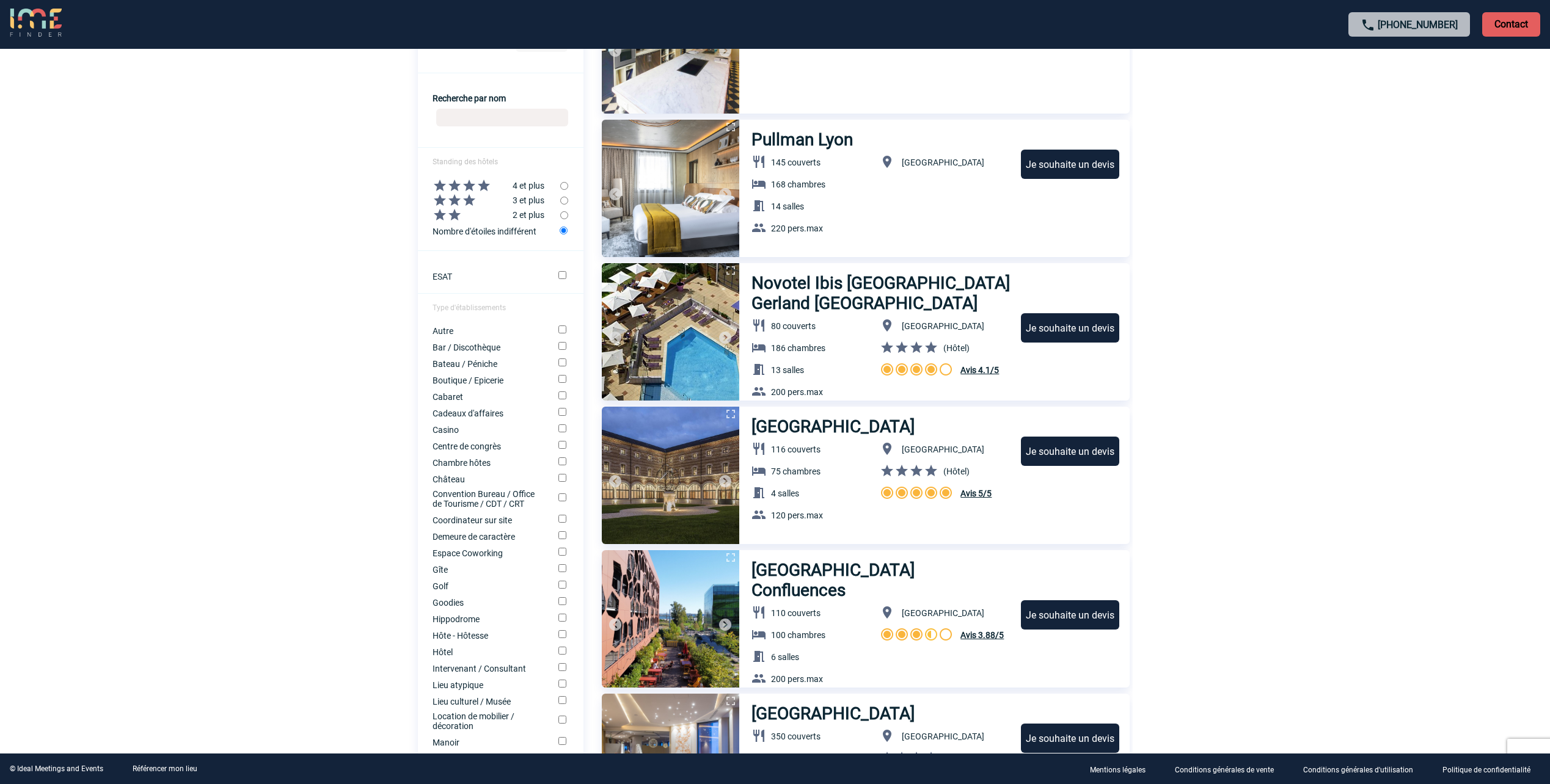
click at [723, 335] on img at bounding box center [725, 337] width 15 height 15
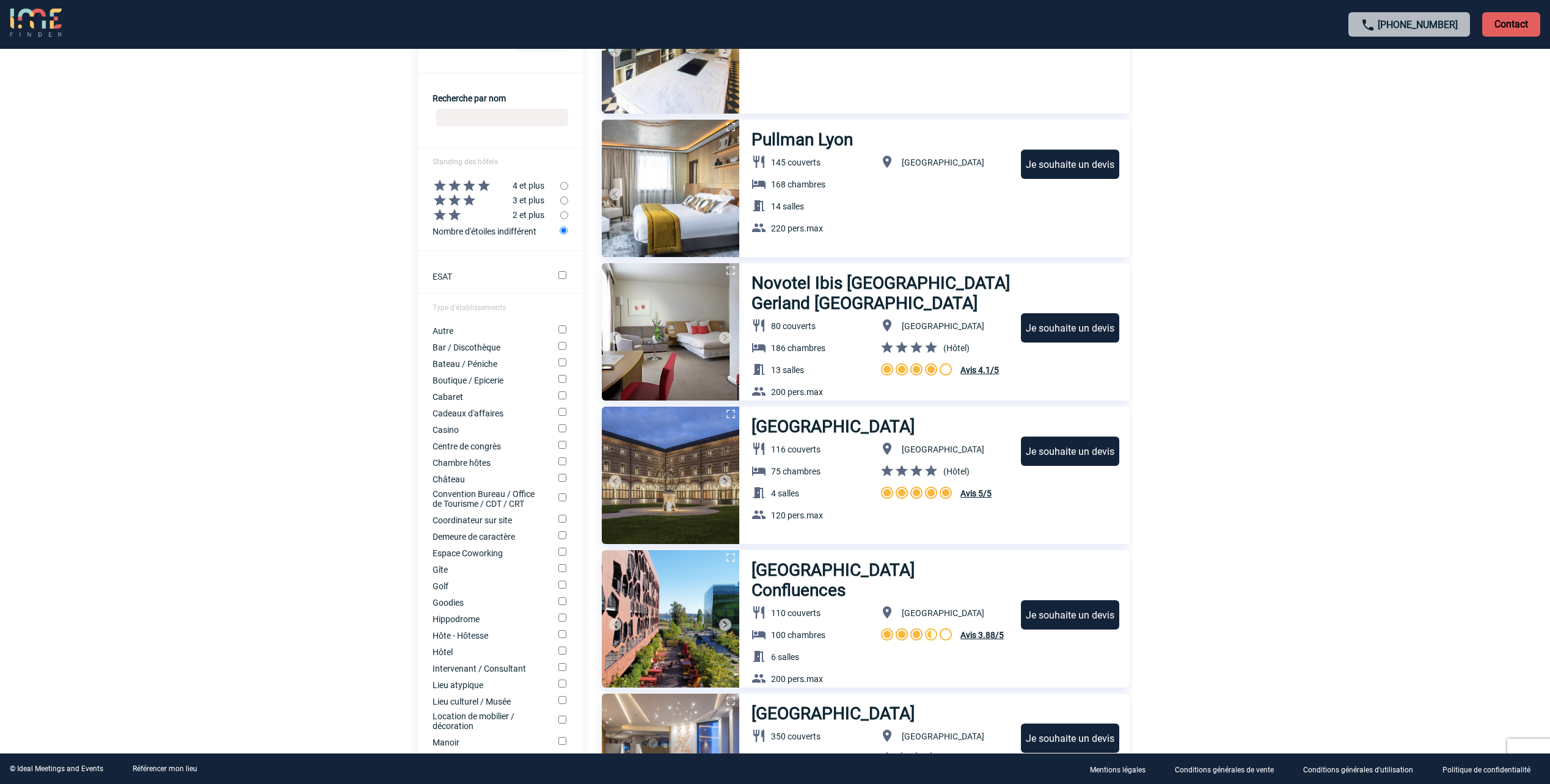
click at [723, 335] on img at bounding box center [725, 337] width 15 height 15
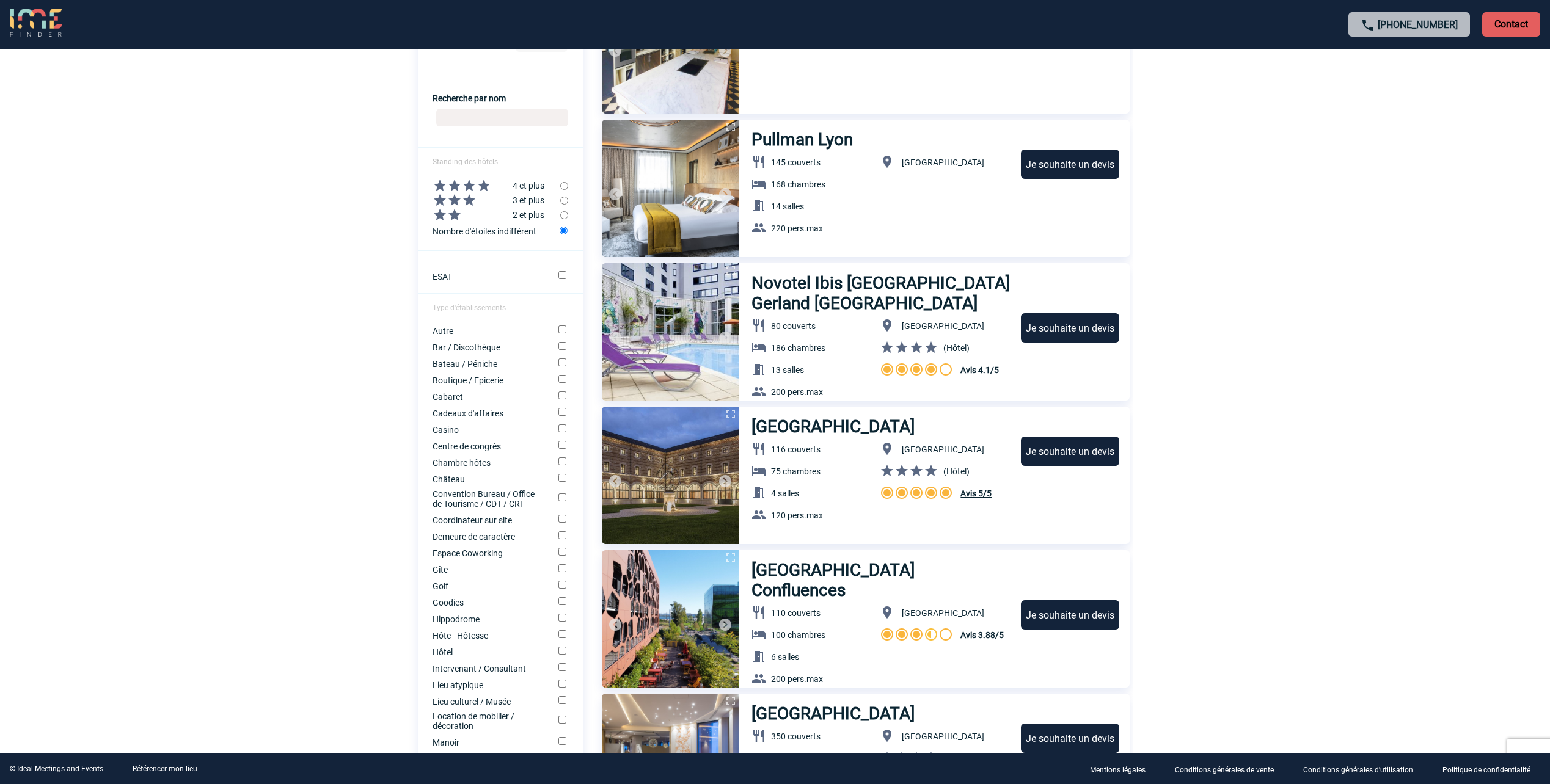
click at [723, 335] on img at bounding box center [725, 337] width 15 height 15
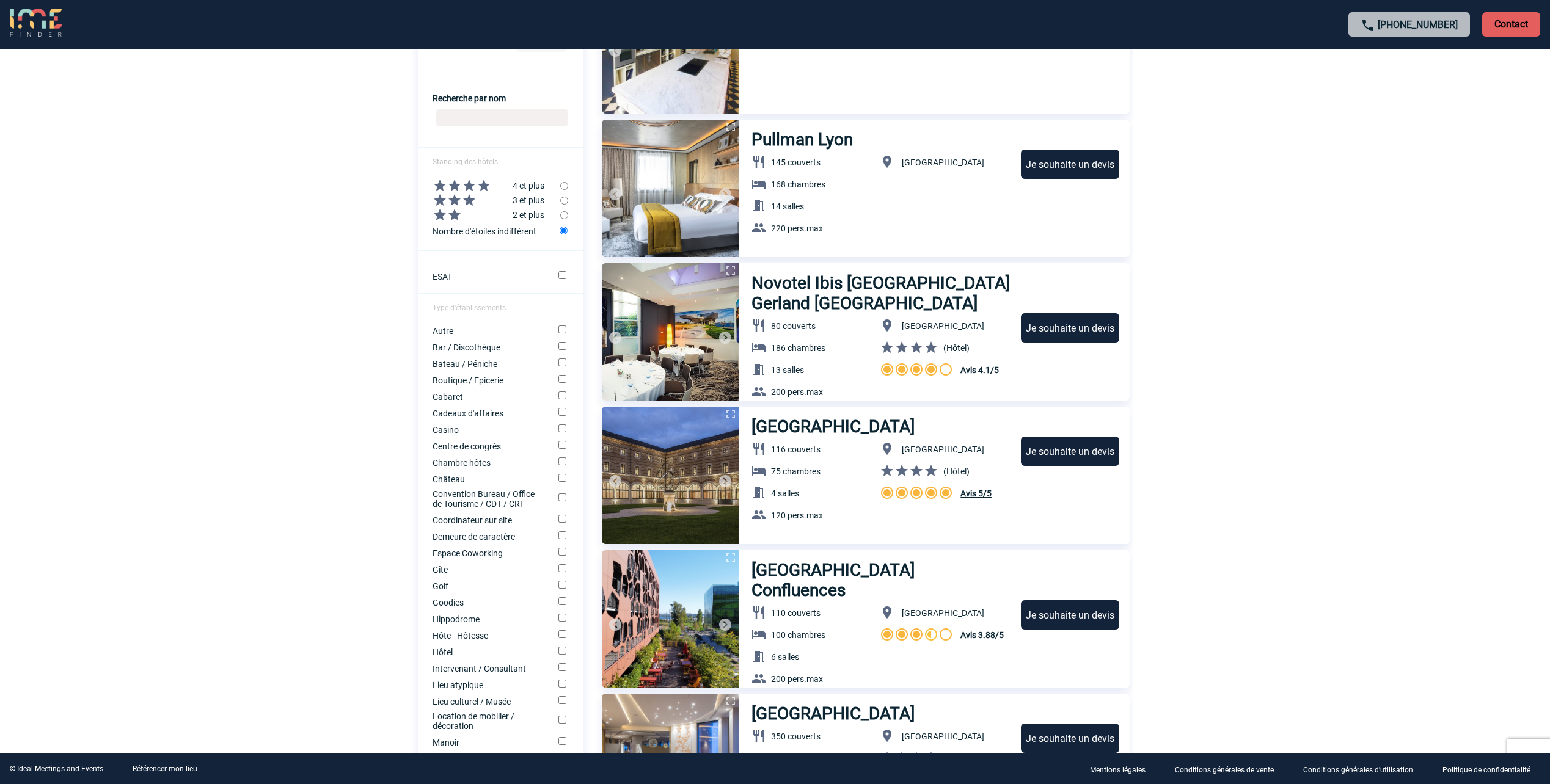
click at [723, 335] on img at bounding box center [725, 337] width 15 height 15
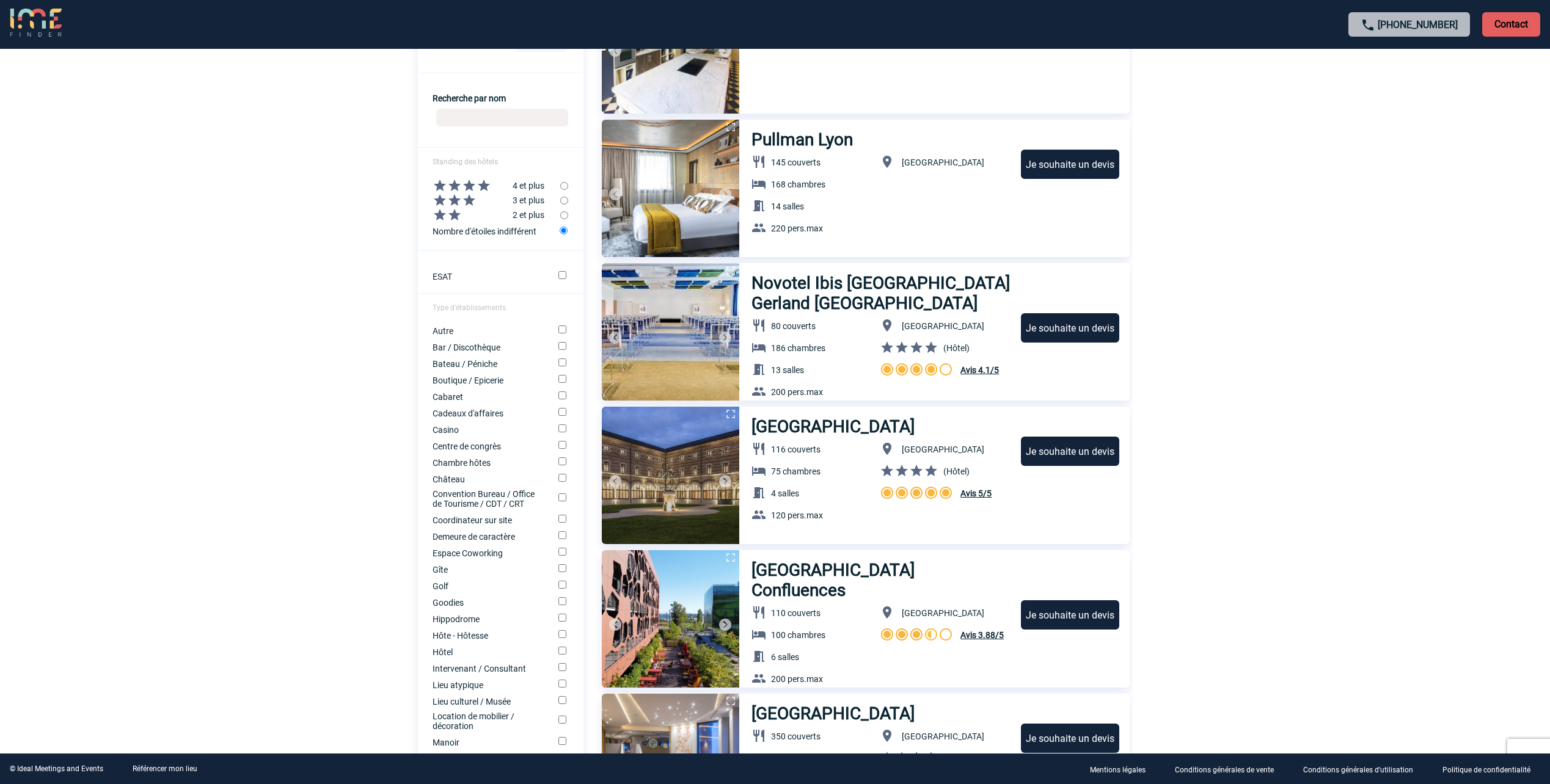
click at [723, 335] on img at bounding box center [725, 337] width 15 height 15
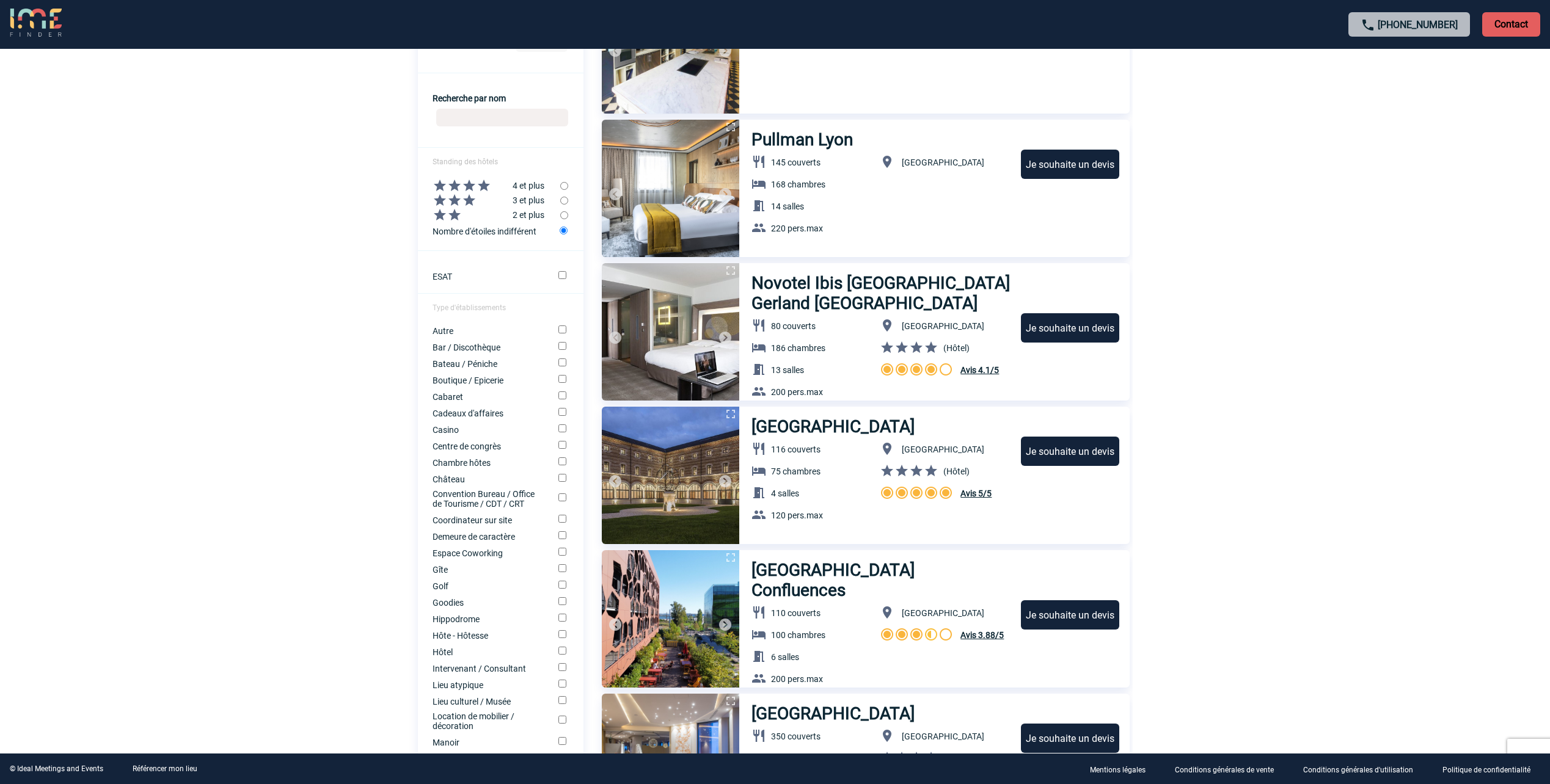
click at [723, 335] on img at bounding box center [725, 337] width 15 height 15
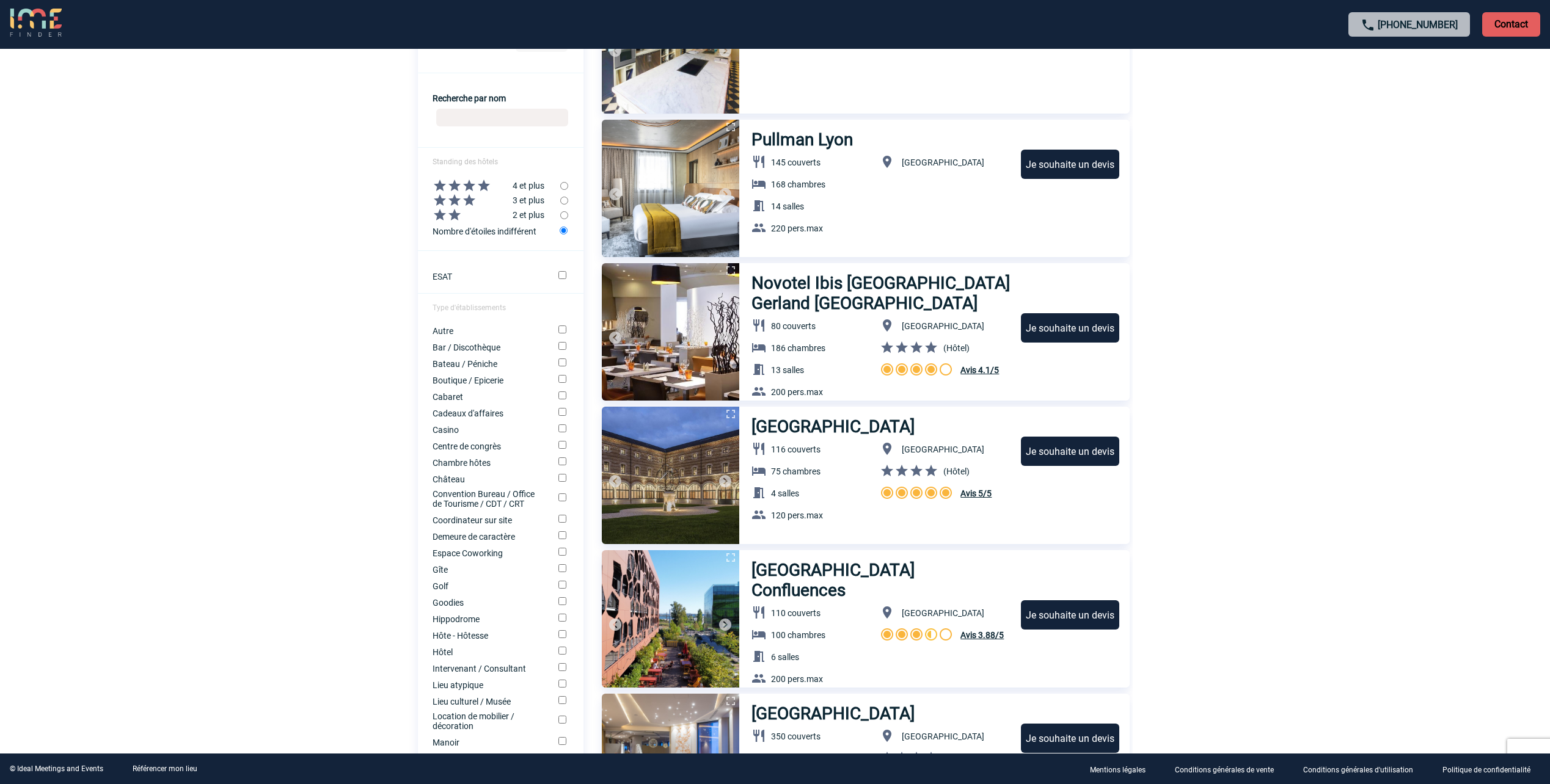
click at [723, 335] on img at bounding box center [725, 337] width 15 height 15
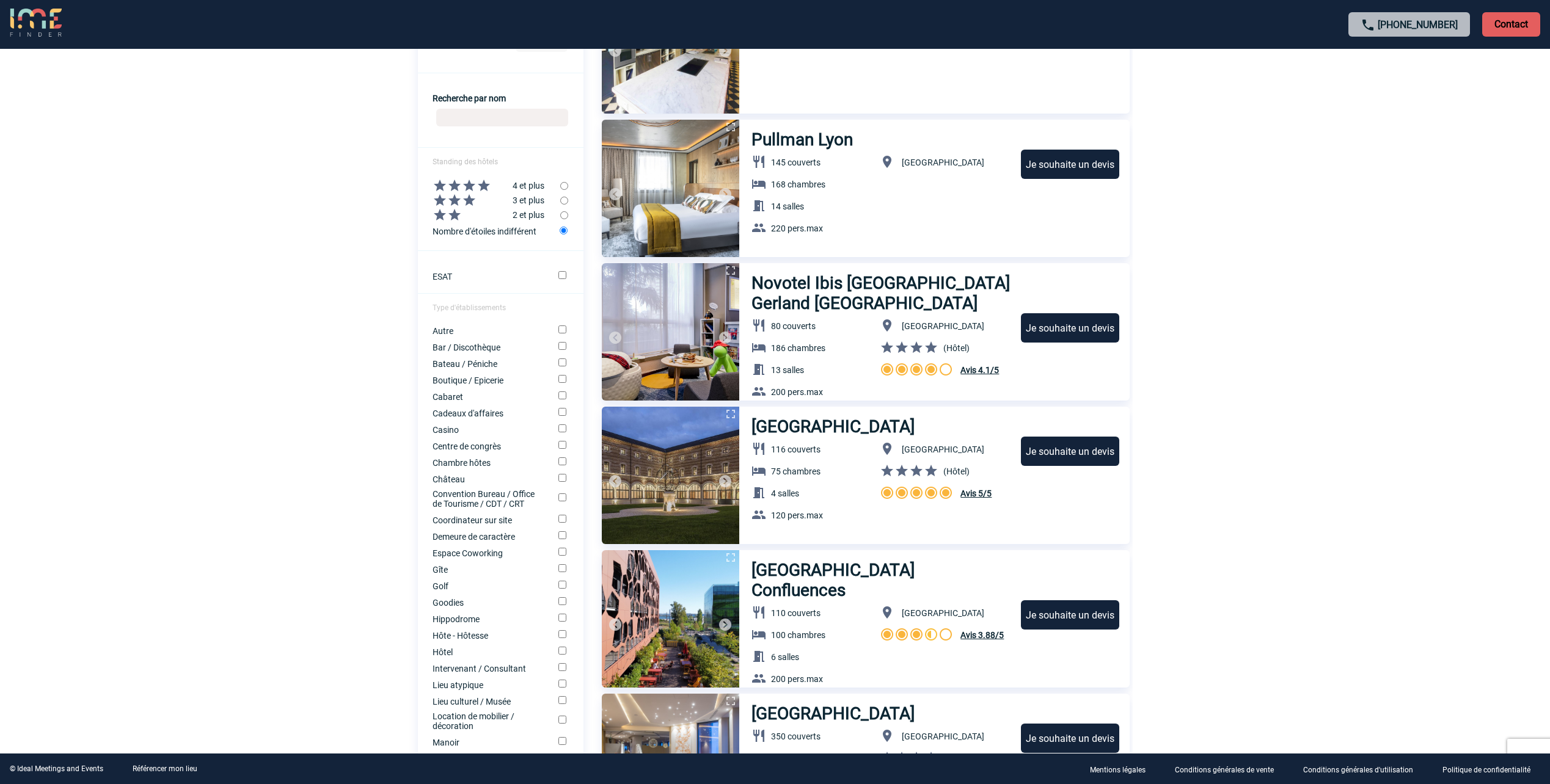
click at [723, 335] on img at bounding box center [725, 337] width 15 height 15
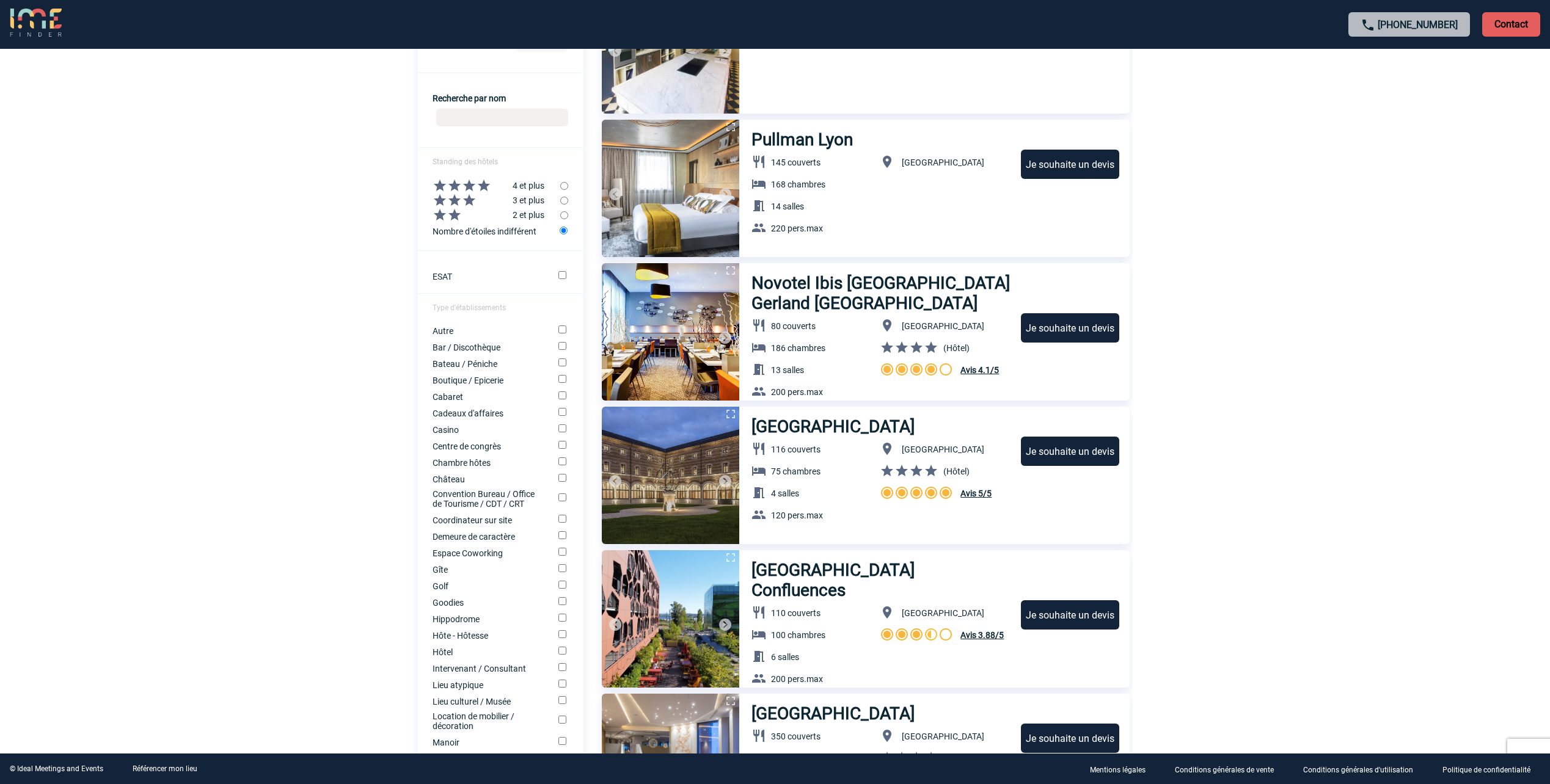
click at [723, 335] on img at bounding box center [725, 337] width 15 height 15
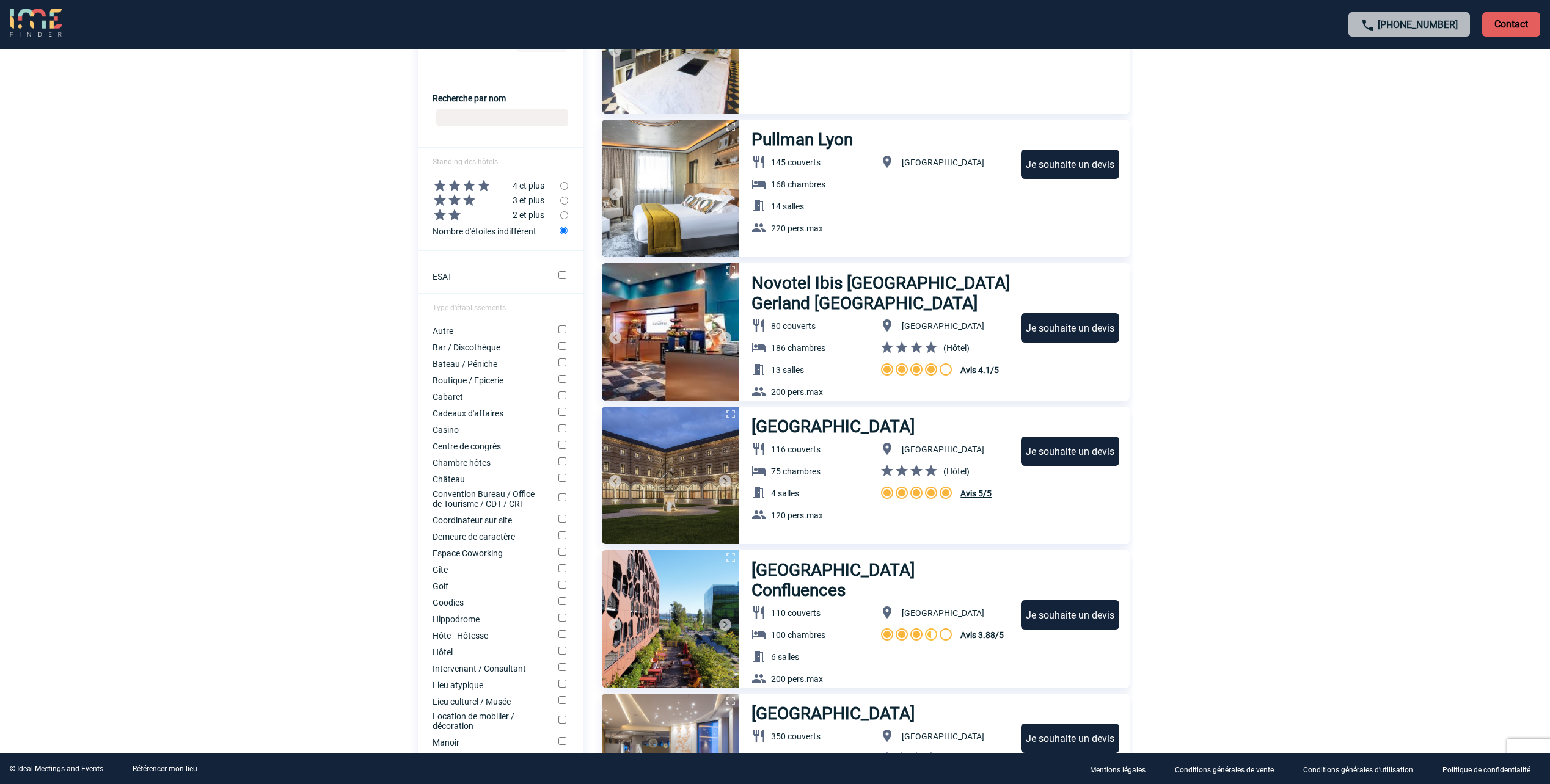
click at [723, 335] on img at bounding box center [725, 337] width 15 height 15
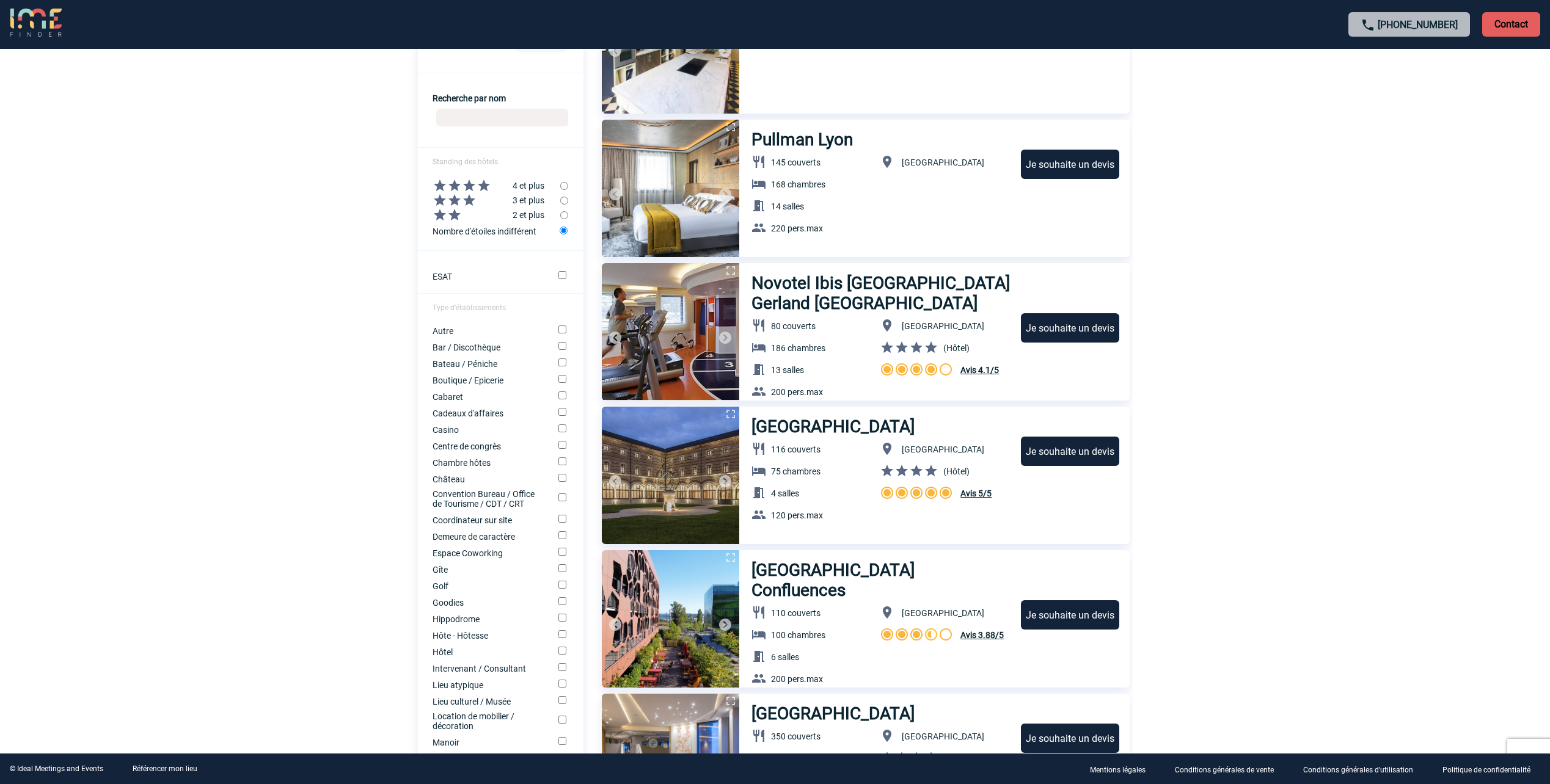
click at [723, 335] on img at bounding box center [725, 337] width 15 height 15
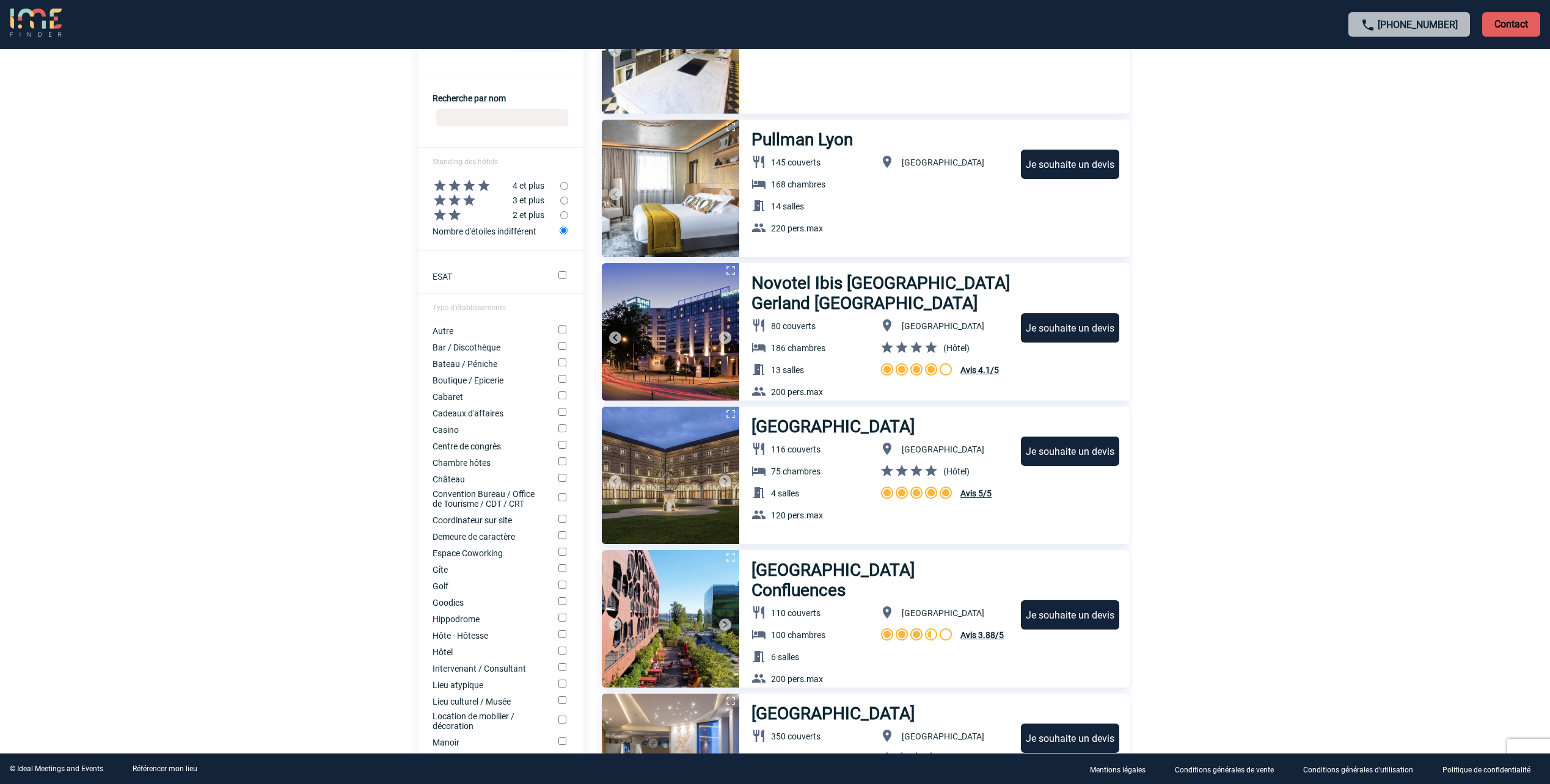
click at [723, 335] on img at bounding box center [725, 337] width 15 height 15
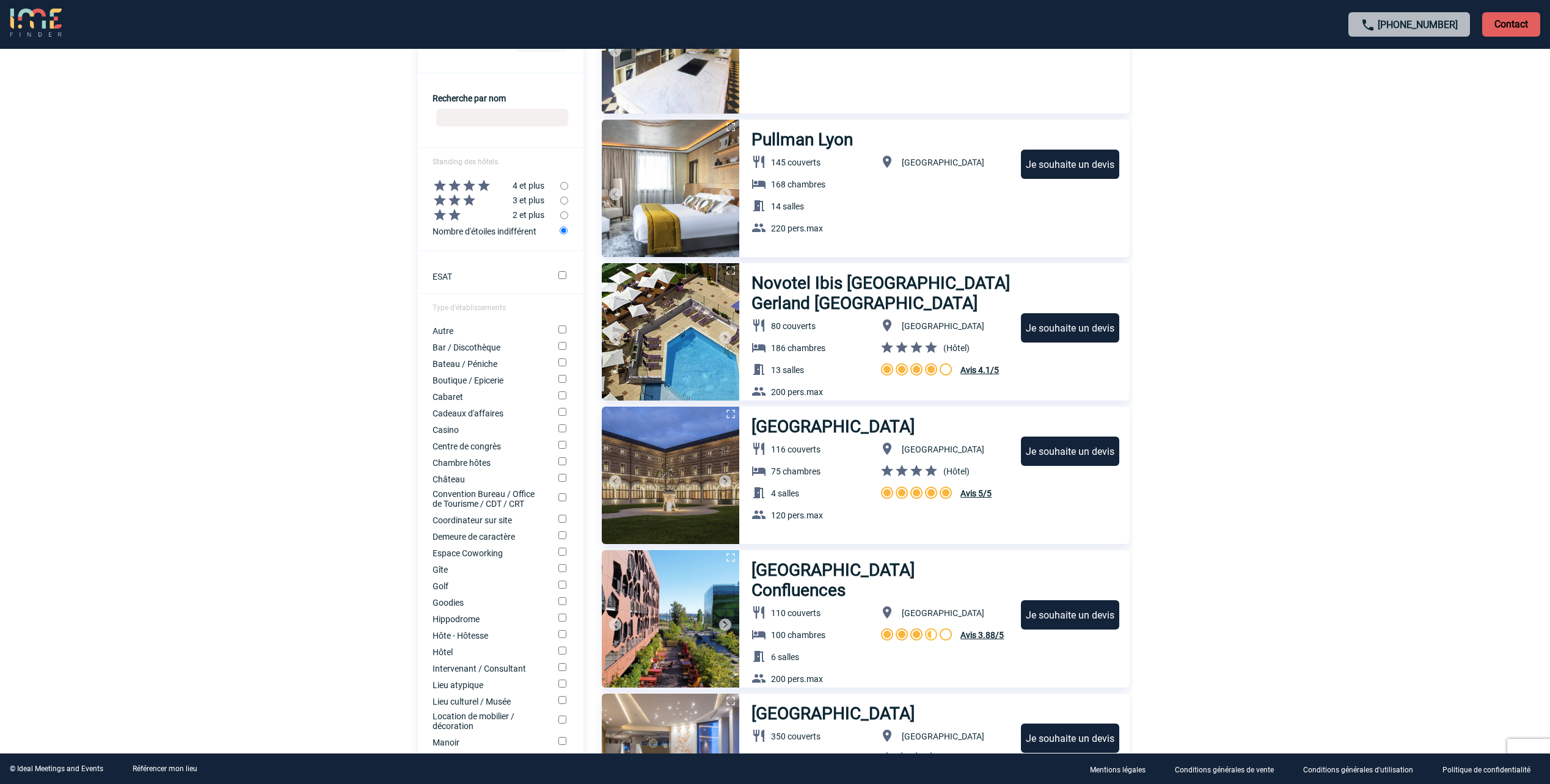
click at [723, 335] on img at bounding box center [725, 337] width 15 height 15
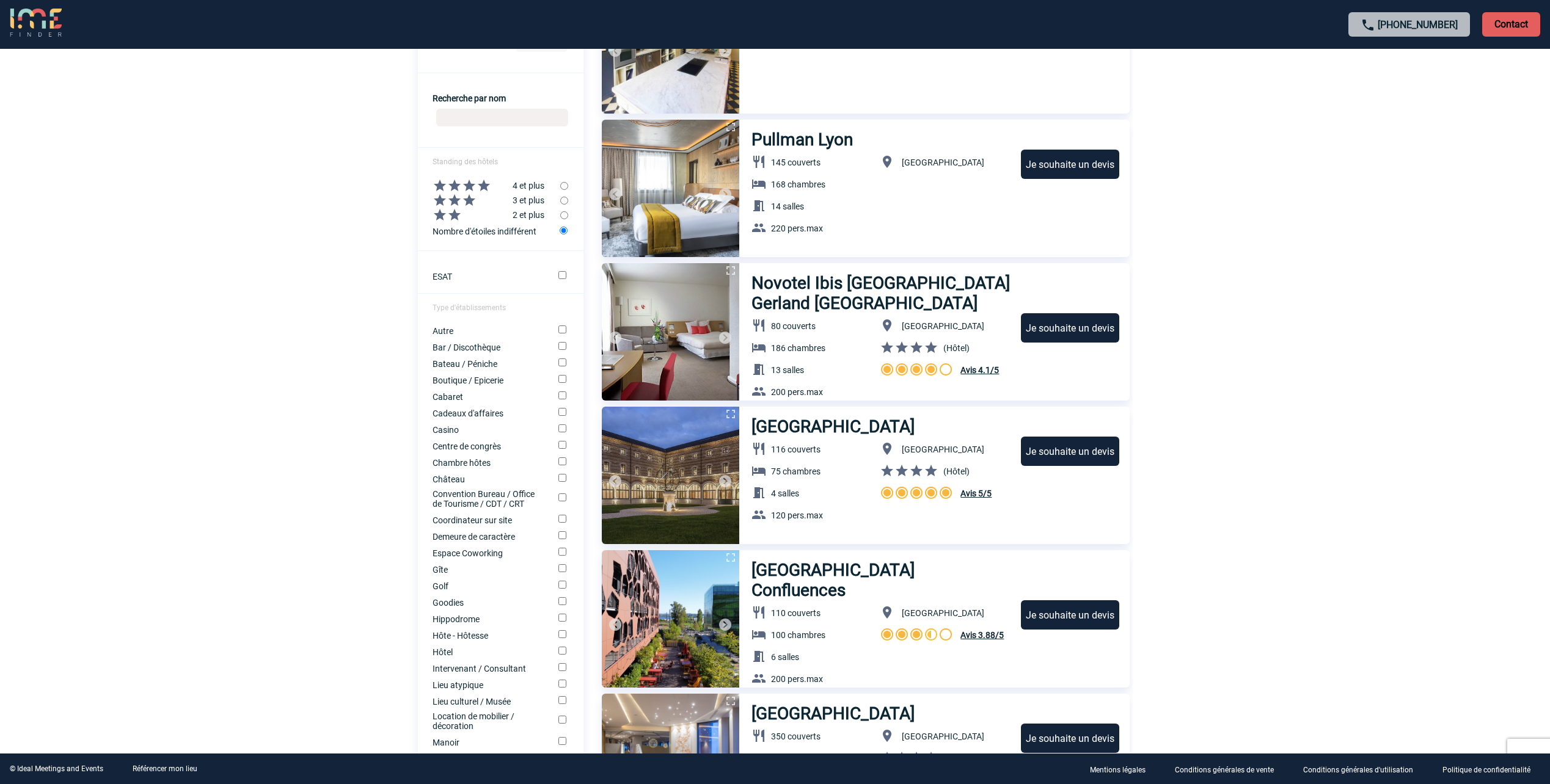
click at [723, 335] on img at bounding box center [725, 337] width 15 height 15
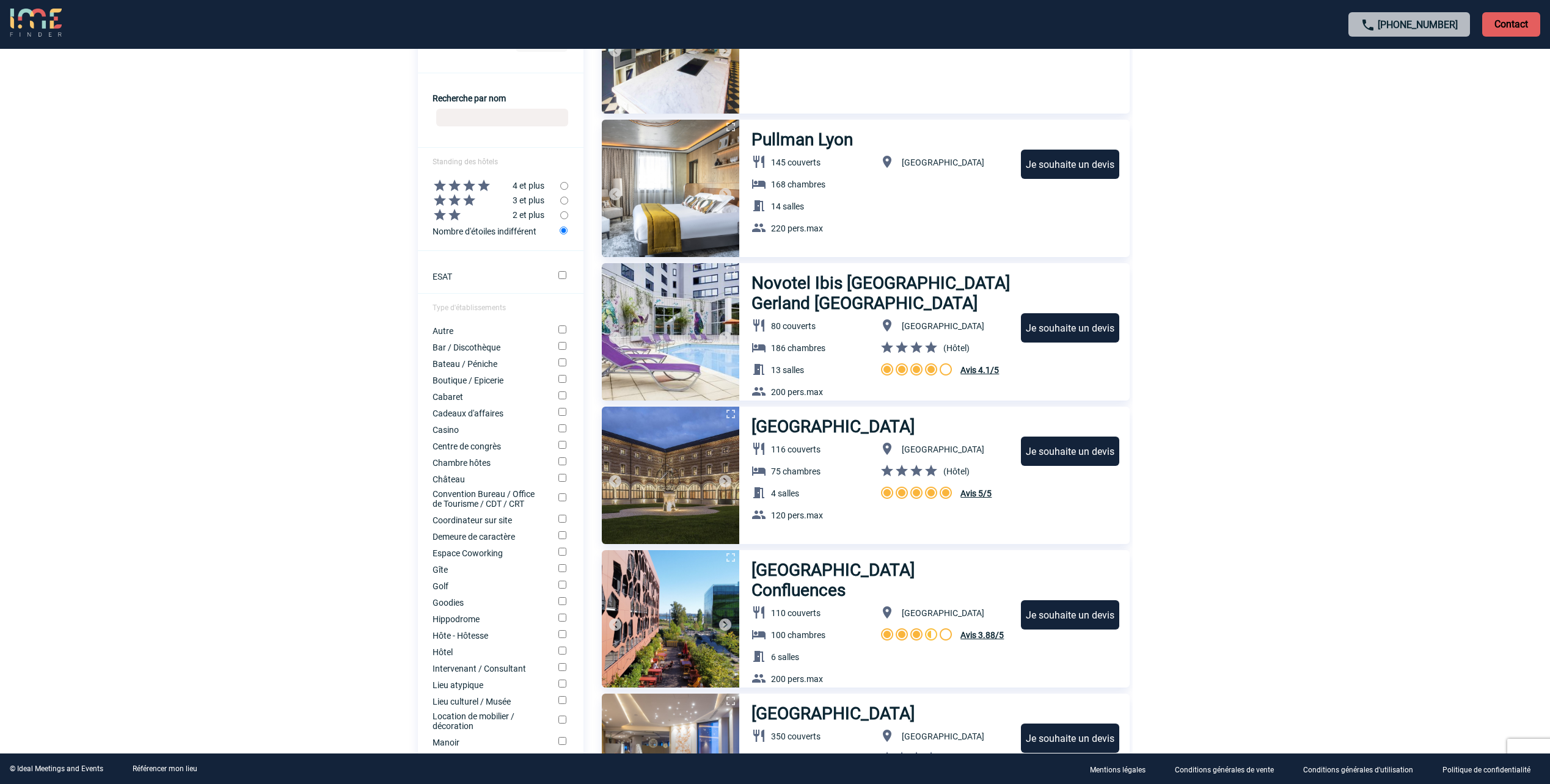
click at [563, 347] on input "Bar / Discothèque" at bounding box center [562, 346] width 8 height 8
checkbox input "true"
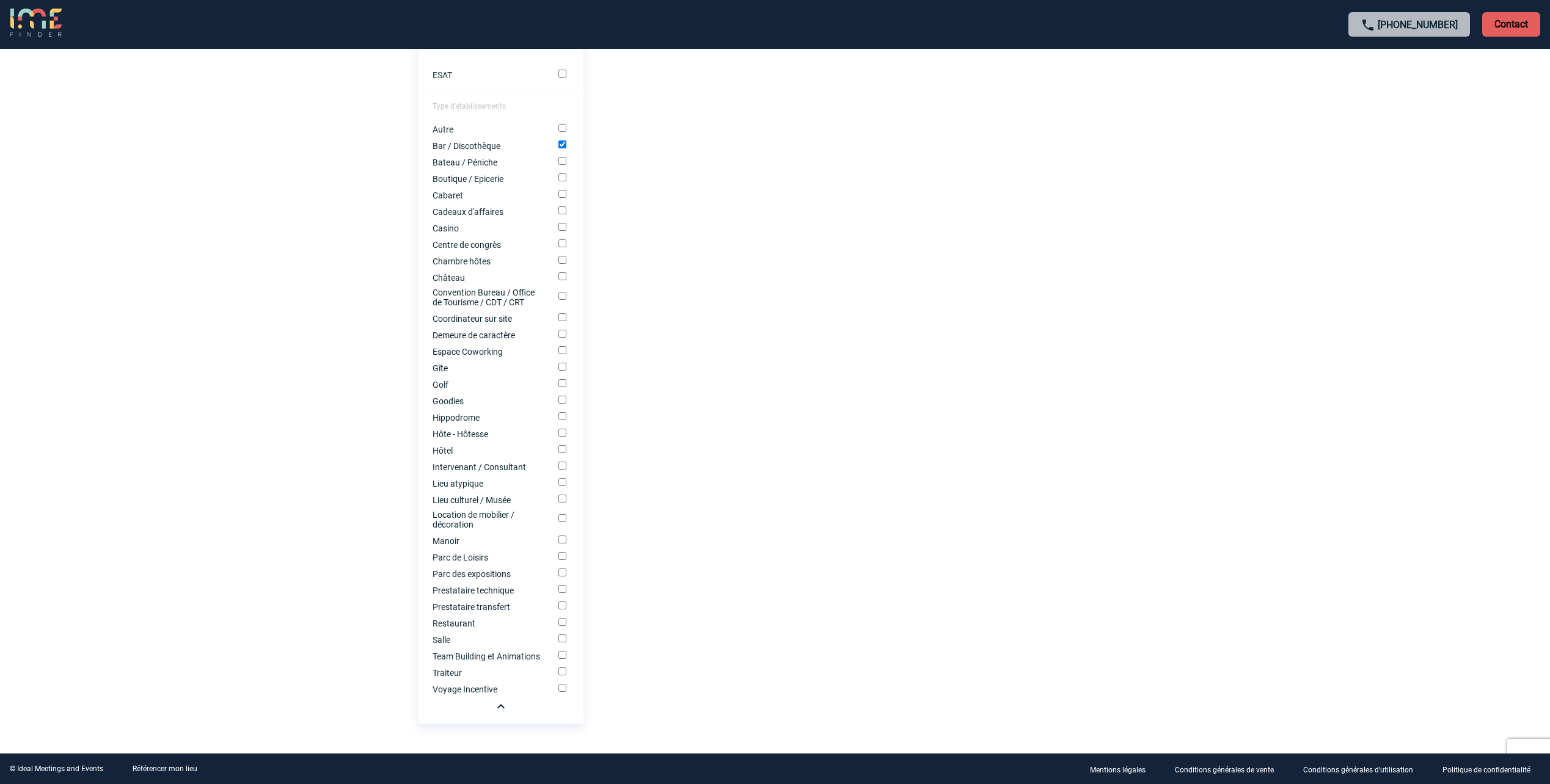
scroll to position [718, 0]
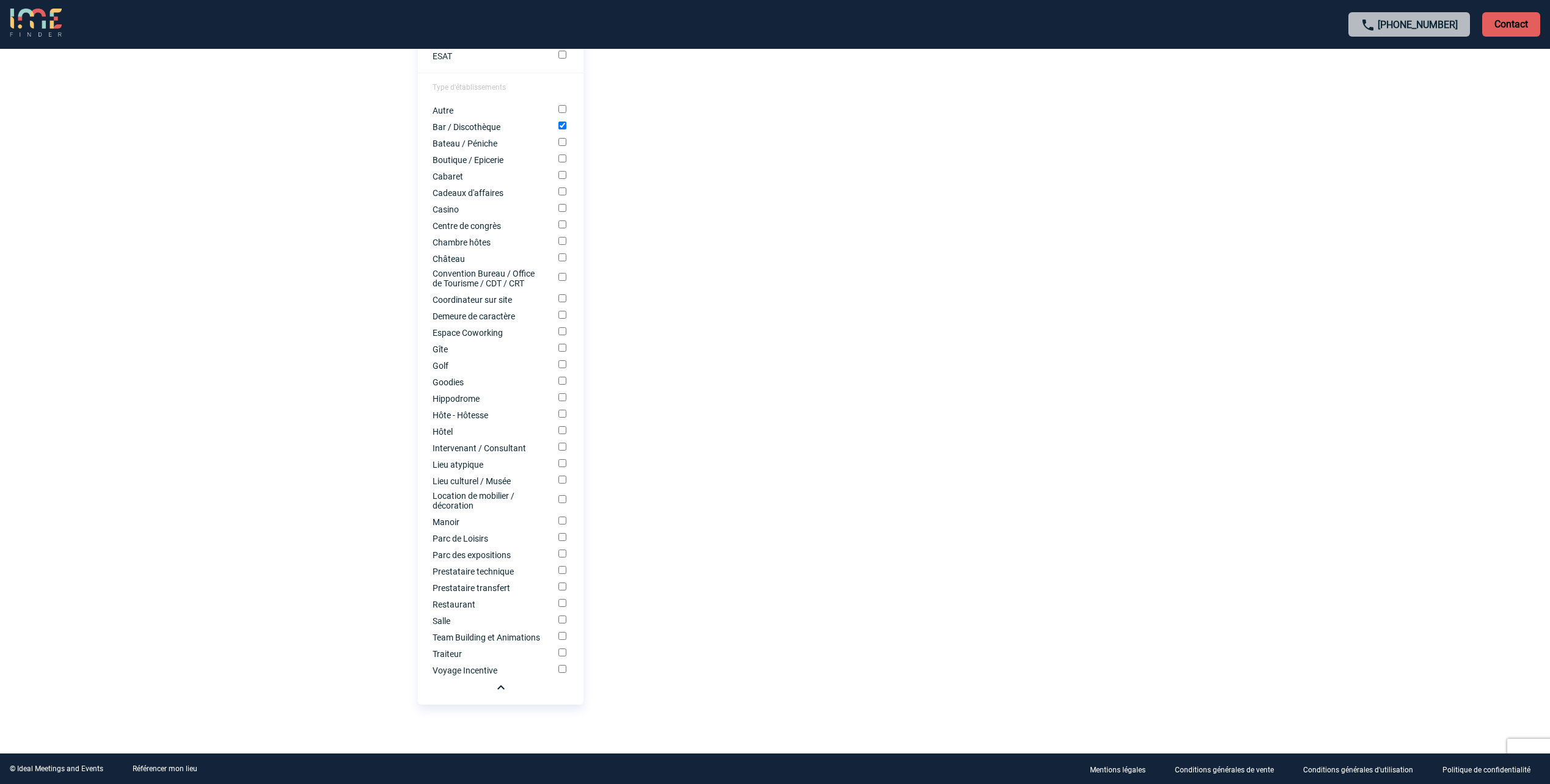
click at [564, 652] on input "Traiteur" at bounding box center [562, 652] width 8 height 8
checkbox input "true"
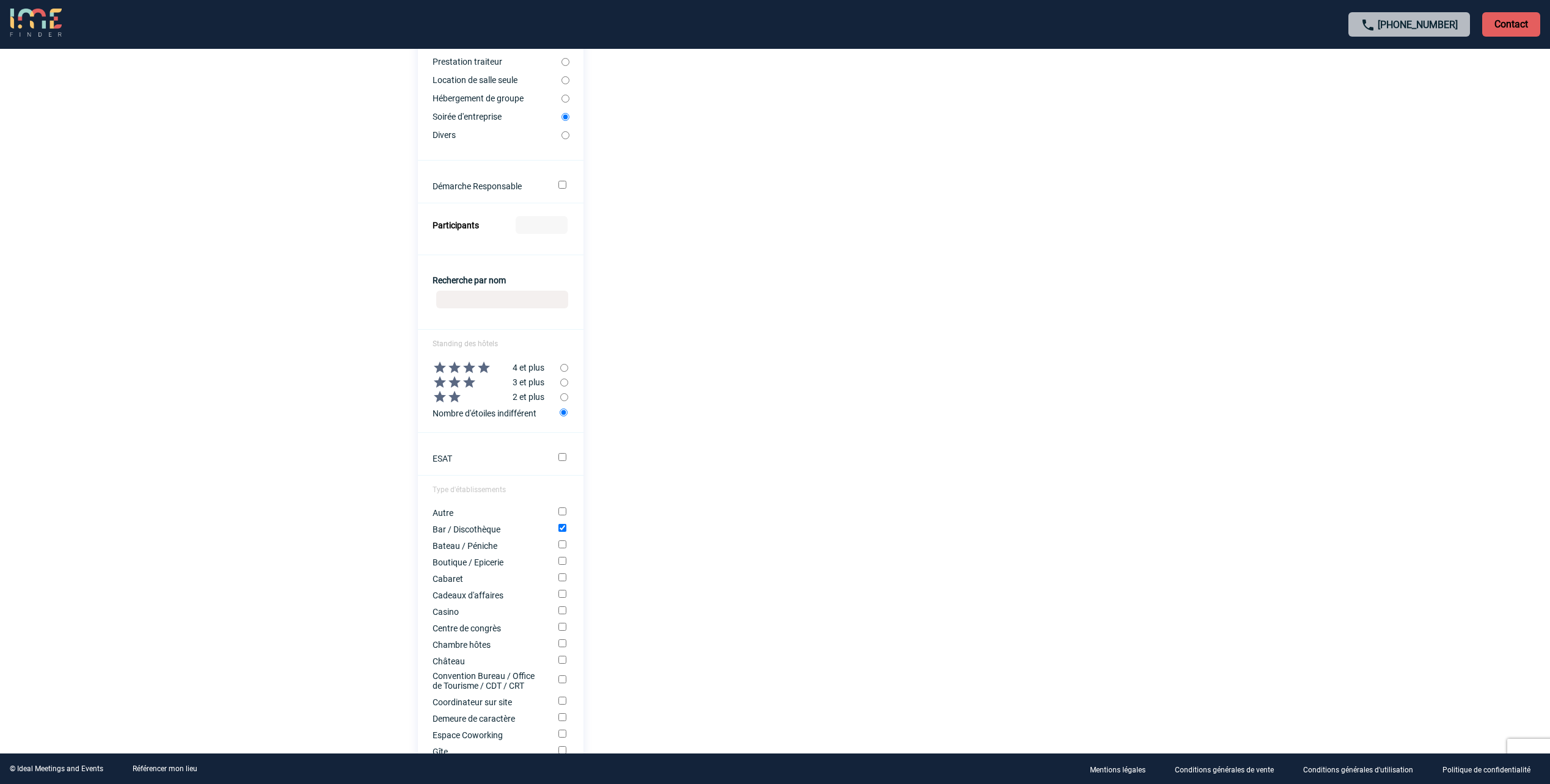
scroll to position [473, 0]
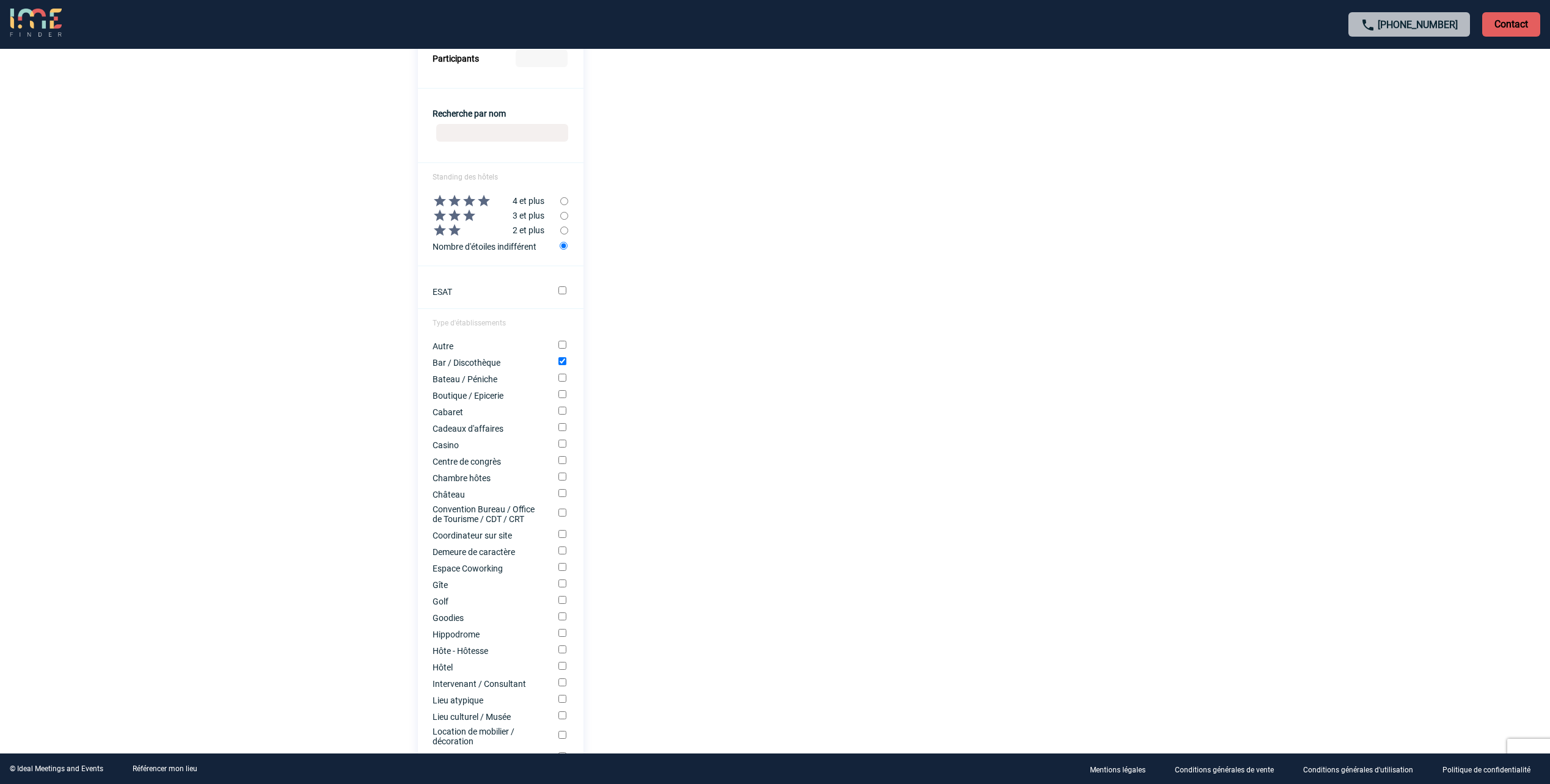
click at [562, 361] on input "Bar / Discothèque" at bounding box center [562, 361] width 8 height 8
checkbox input "false"
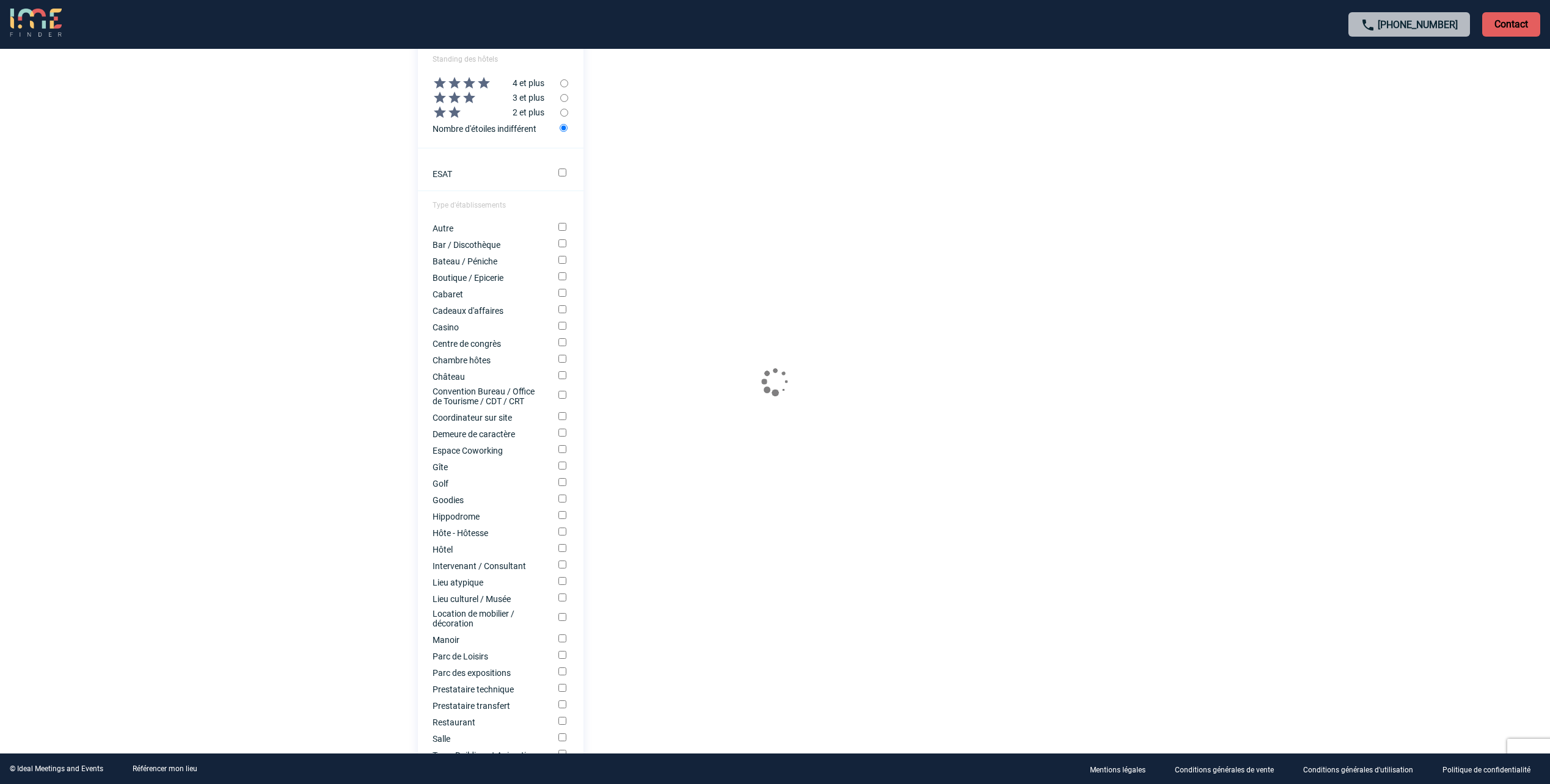
scroll to position [718, 0]
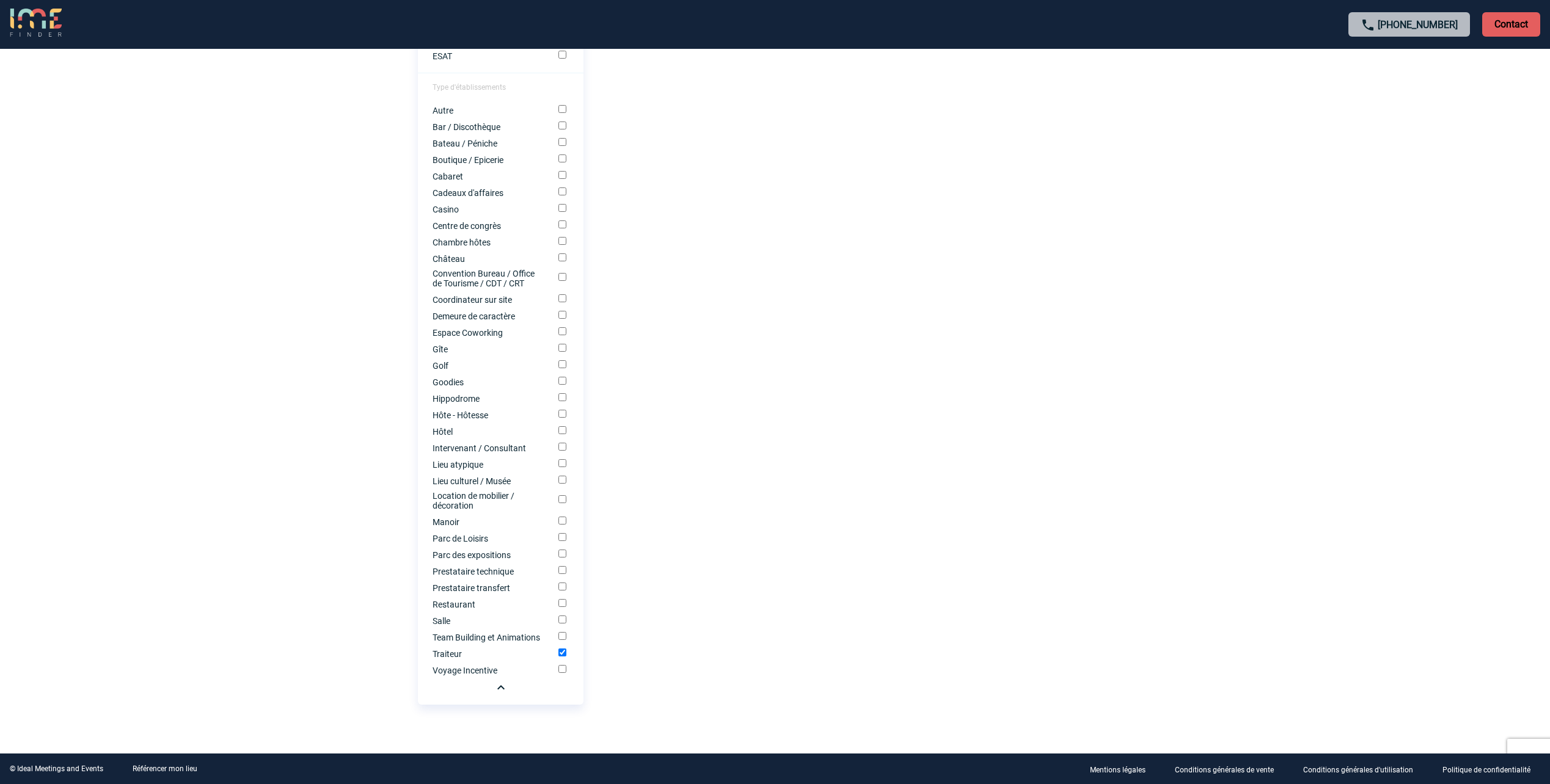
click at [563, 652] on input "Traiteur" at bounding box center [562, 652] width 8 height 8
checkbox input "false"
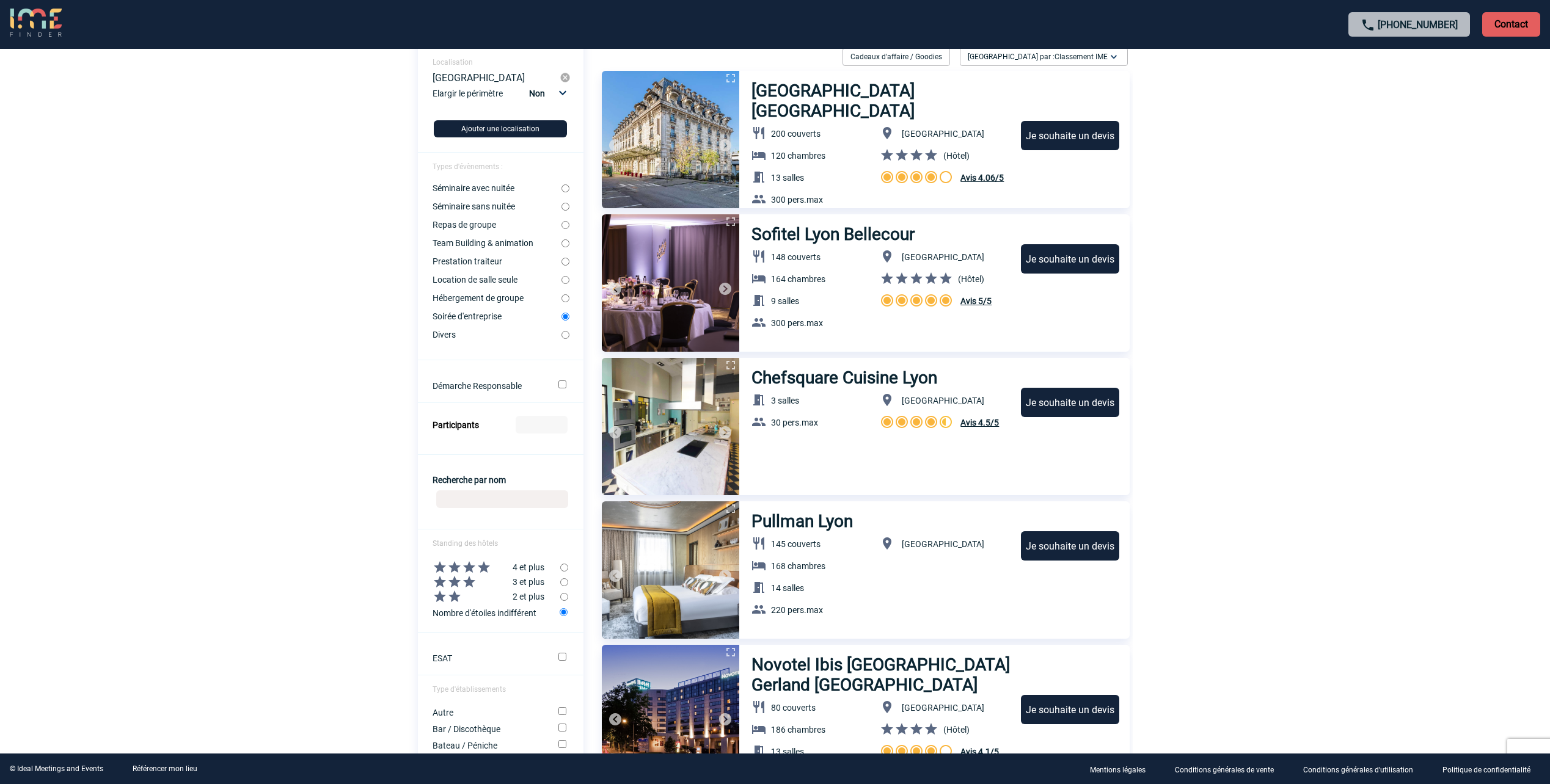
scroll to position [0, 0]
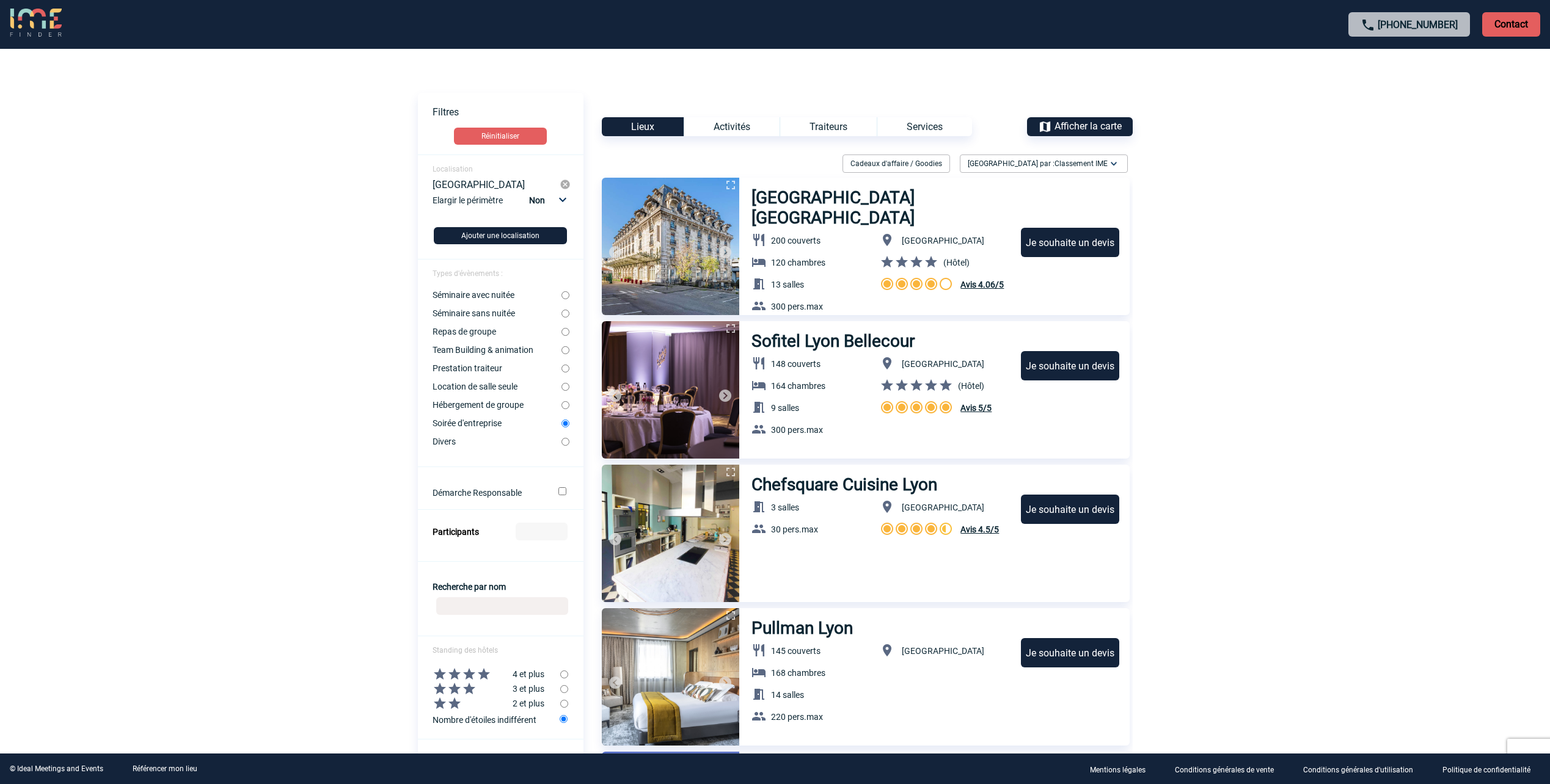
click at [566, 371] on input "Prestation traiteur" at bounding box center [565, 368] width 8 height 8
radio input "true"
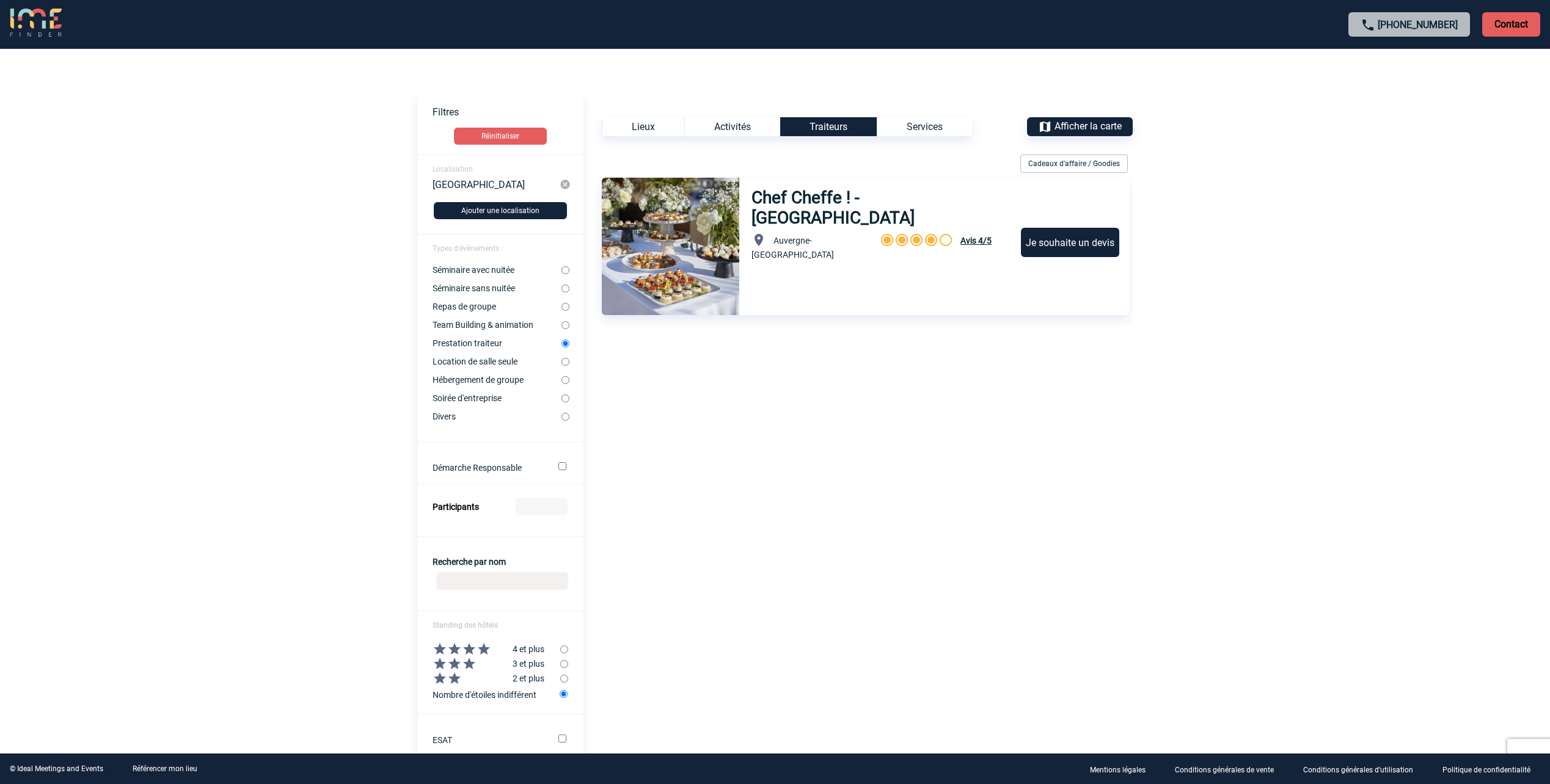
click at [563, 285] on input "Séminaire sans nuitée" at bounding box center [565, 288] width 8 height 8
radio input "true"
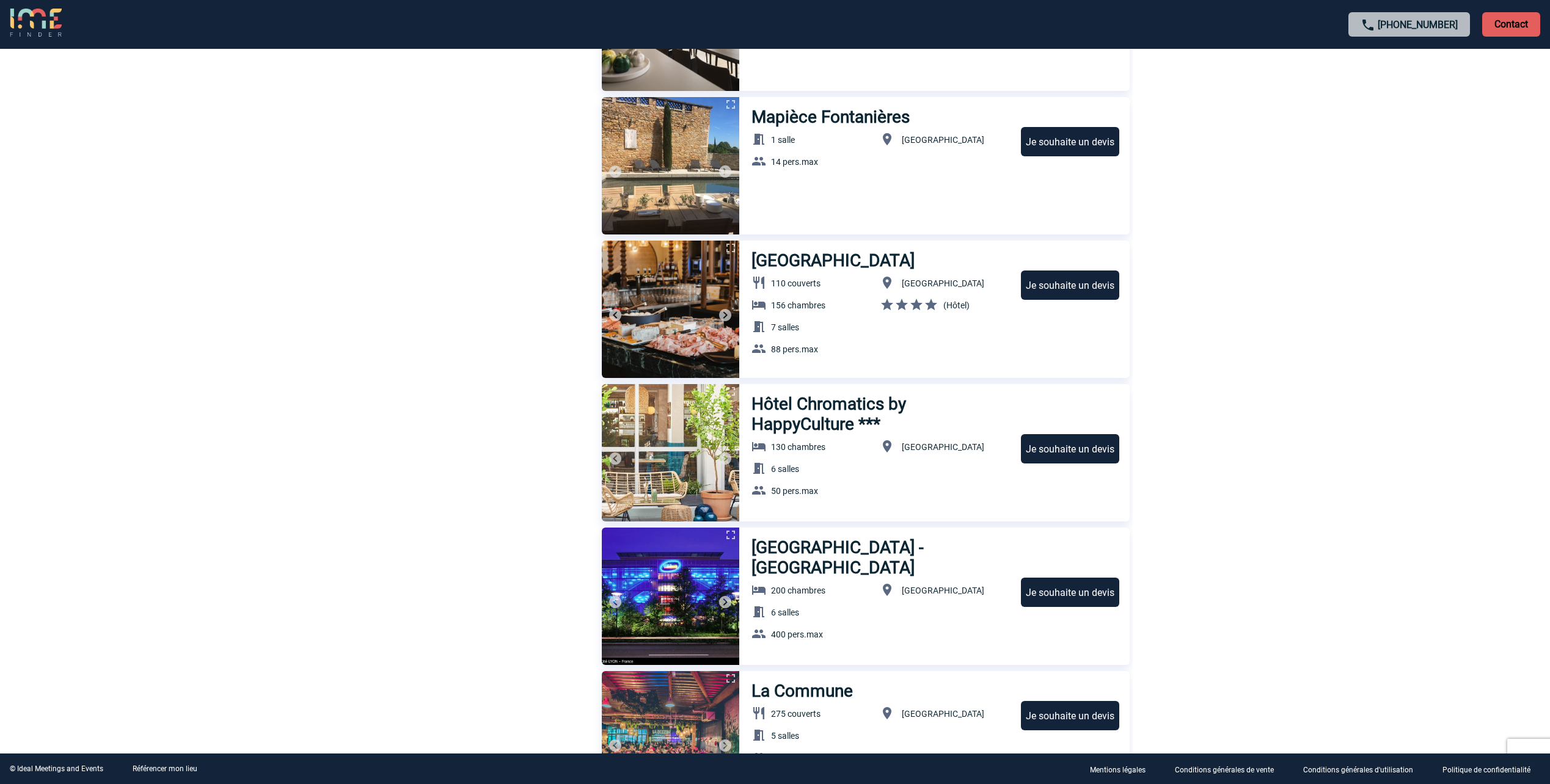
scroll to position [2342, 0]
